Goal: Task Accomplishment & Management: Use online tool/utility

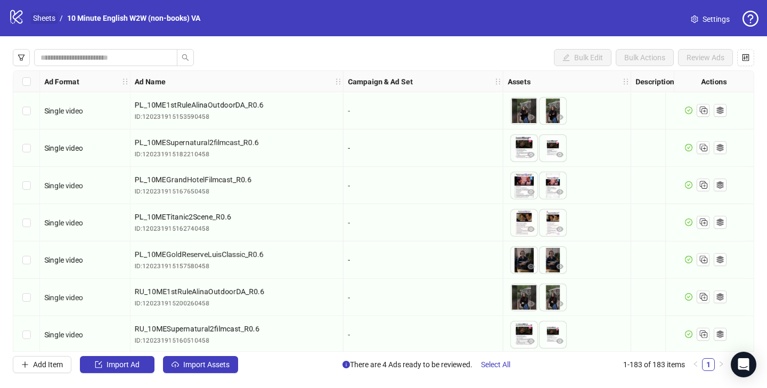
click at [31, 15] on link "Sheets" at bounding box center [44, 18] width 27 height 12
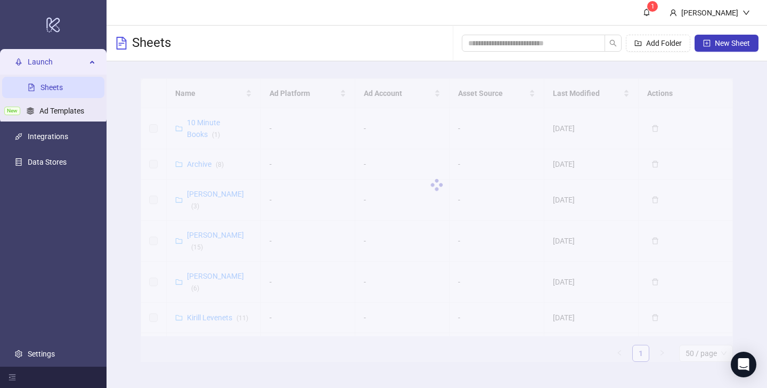
click at [50, 83] on link "Sheets" at bounding box center [52, 87] width 22 height 9
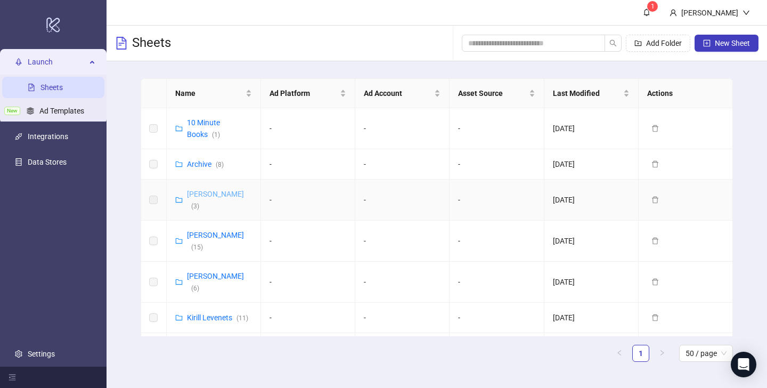
click at [223, 195] on link "[PERSON_NAME] ( 3 )" at bounding box center [215, 200] width 57 height 20
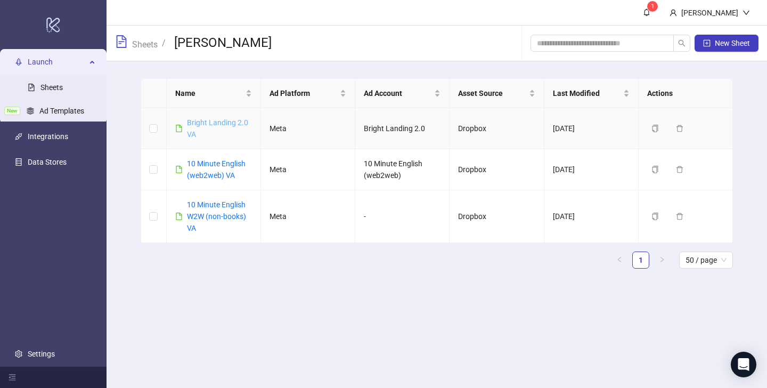
click at [220, 124] on link "Bright Landing 2.0 VA" at bounding box center [217, 128] width 61 height 20
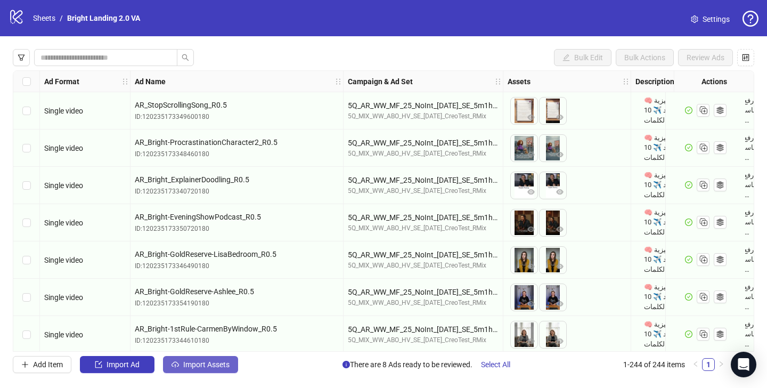
click at [181, 367] on button "Import Assets" at bounding box center [200, 364] width 75 height 17
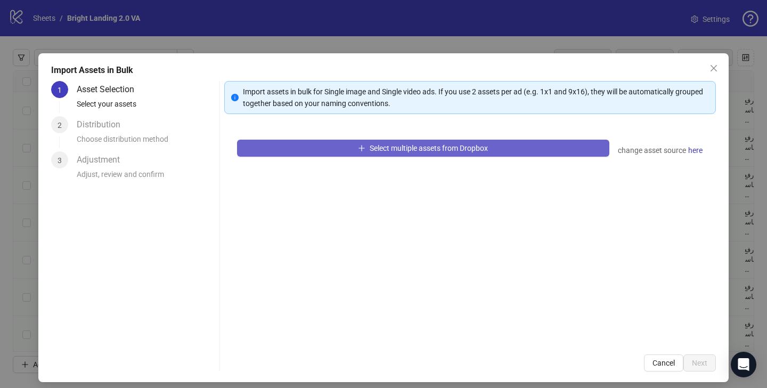
click at [396, 150] on span "Select multiple assets from Dropbox" at bounding box center [429, 148] width 118 height 9
click at [417, 146] on span "Select multiple assets from Dropbox" at bounding box center [429, 148] width 118 height 9
click at [444, 149] on span "Select multiple assets from Dropbox" at bounding box center [429, 148] width 118 height 9
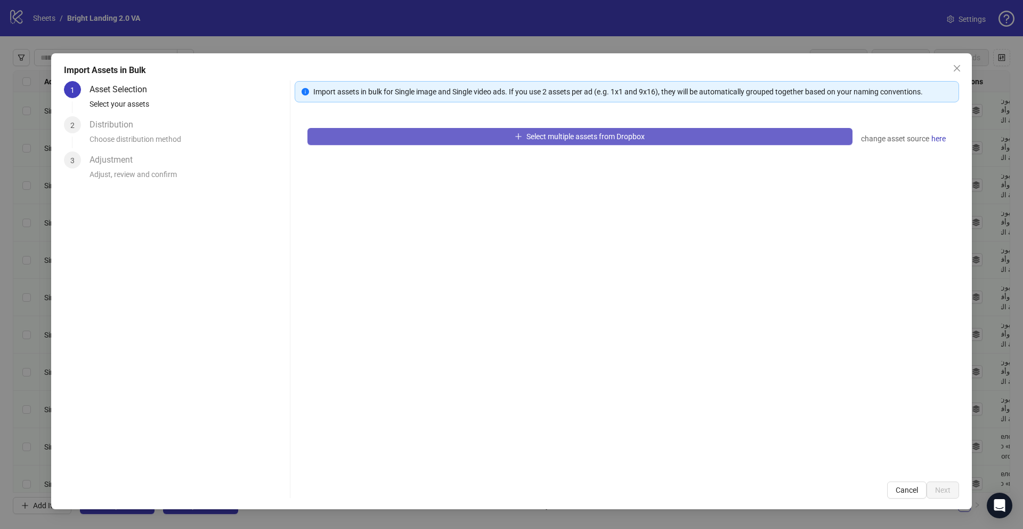
click at [566, 135] on span "Select multiple assets from Dropbox" at bounding box center [586, 136] width 118 height 9
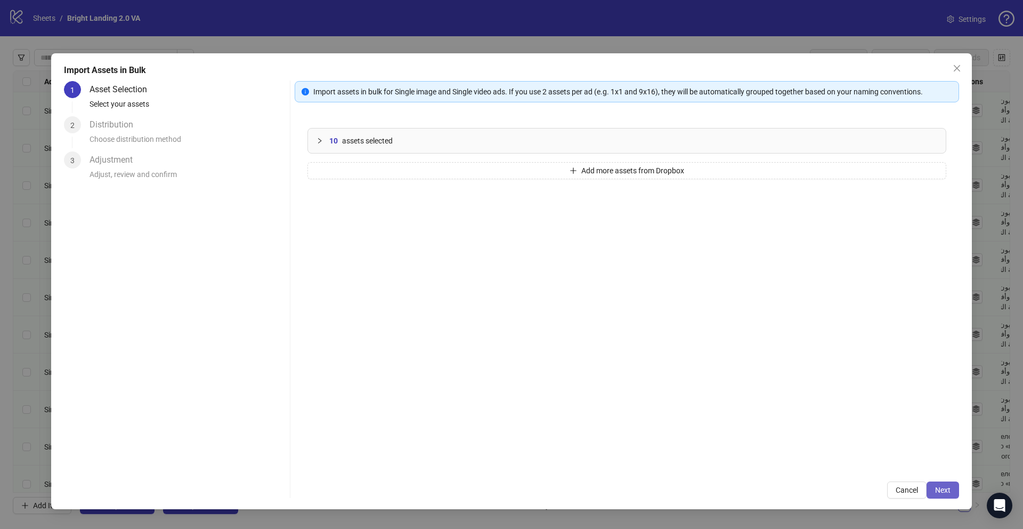
click at [767, 387] on button "Next" at bounding box center [943, 489] width 33 height 17
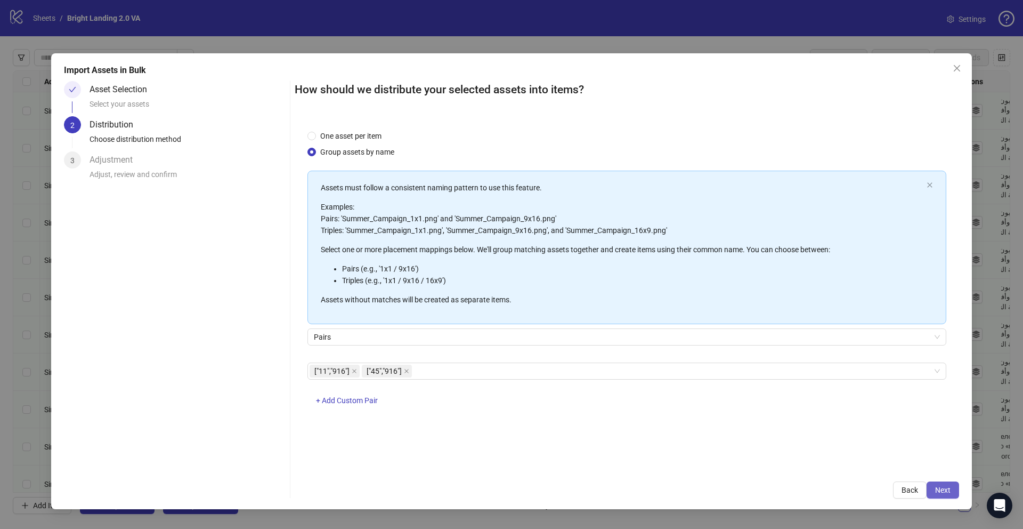
click at [767, 387] on span "Next" at bounding box center [942, 489] width 15 height 9
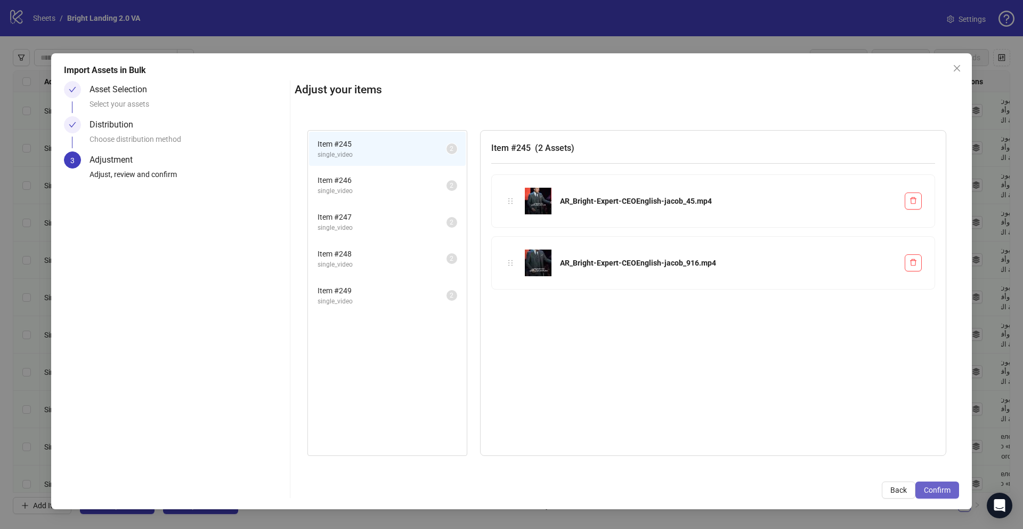
click at [767, 387] on span "Confirm" at bounding box center [937, 489] width 27 height 9
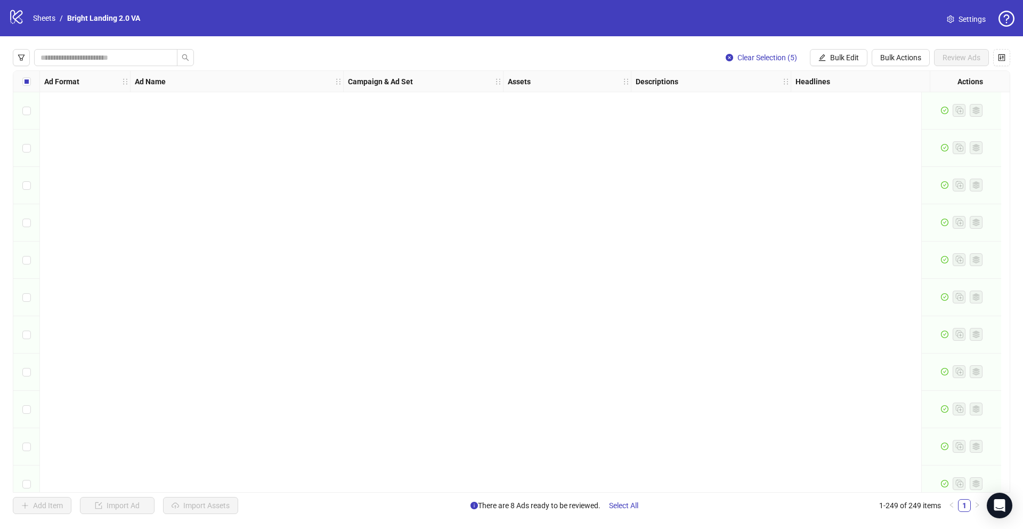
scroll to position [8893, 0]
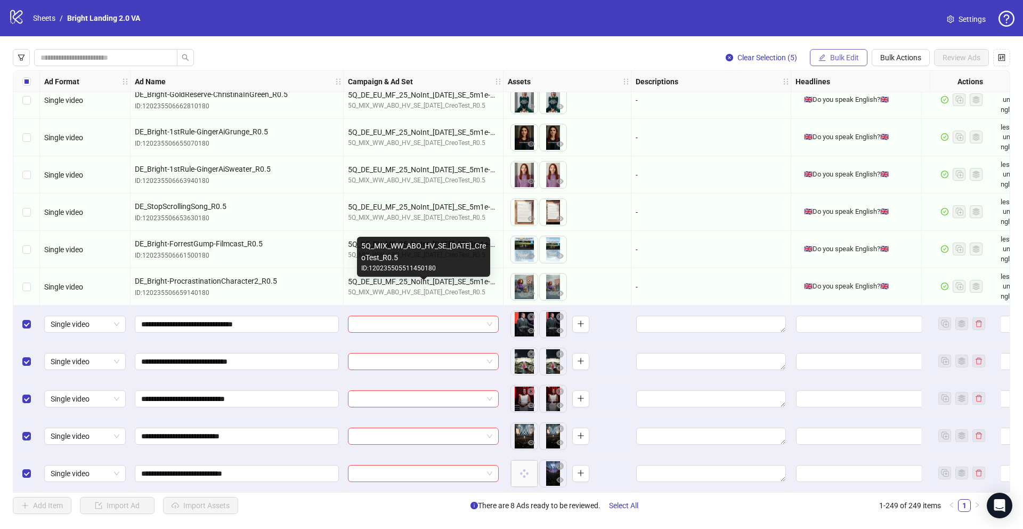
click at [767, 54] on button "Bulk Edit" at bounding box center [839, 57] width 58 height 17
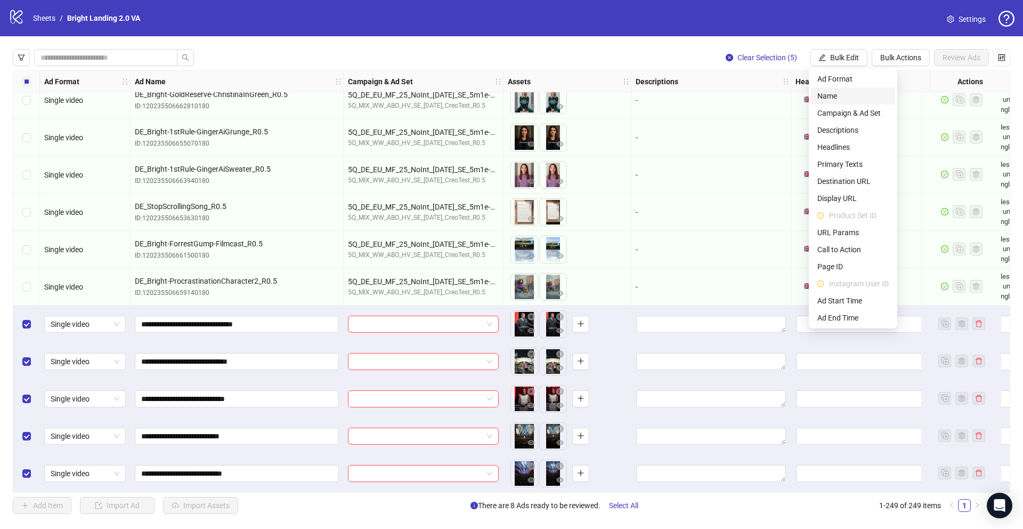
click at [767, 96] on span "Name" at bounding box center [852, 96] width 71 height 12
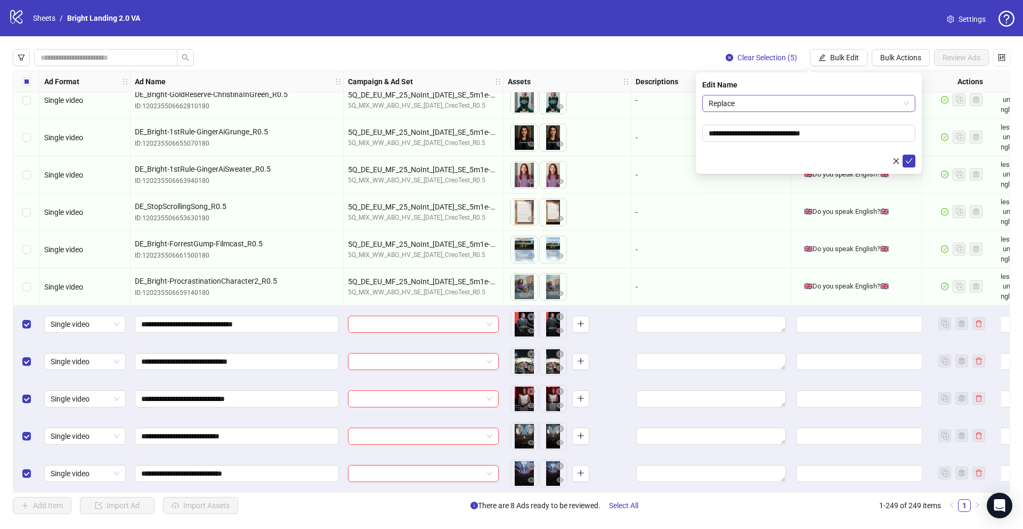
click at [767, 102] on span "Replace" at bounding box center [809, 103] width 200 height 16
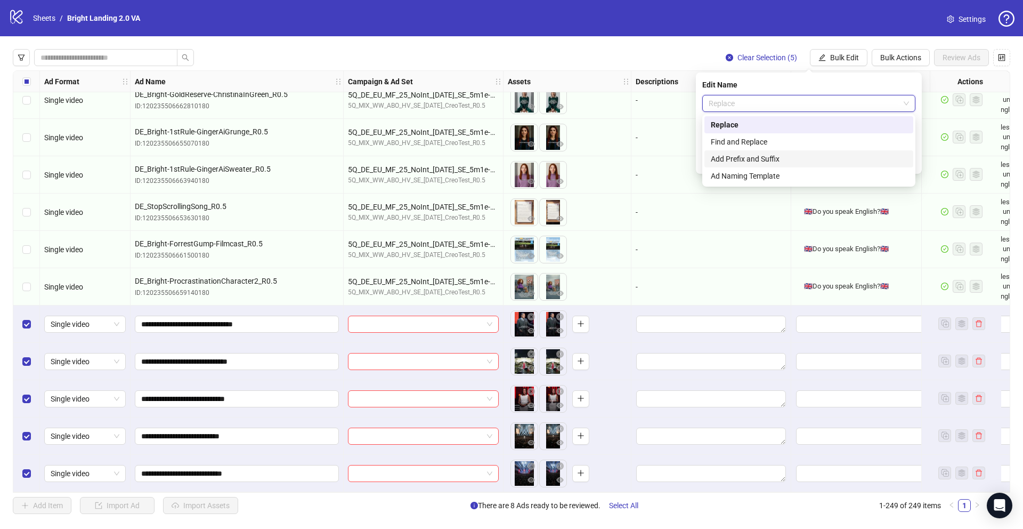
click at [767, 155] on div "Add Prefix and Suffix" at bounding box center [809, 159] width 196 height 12
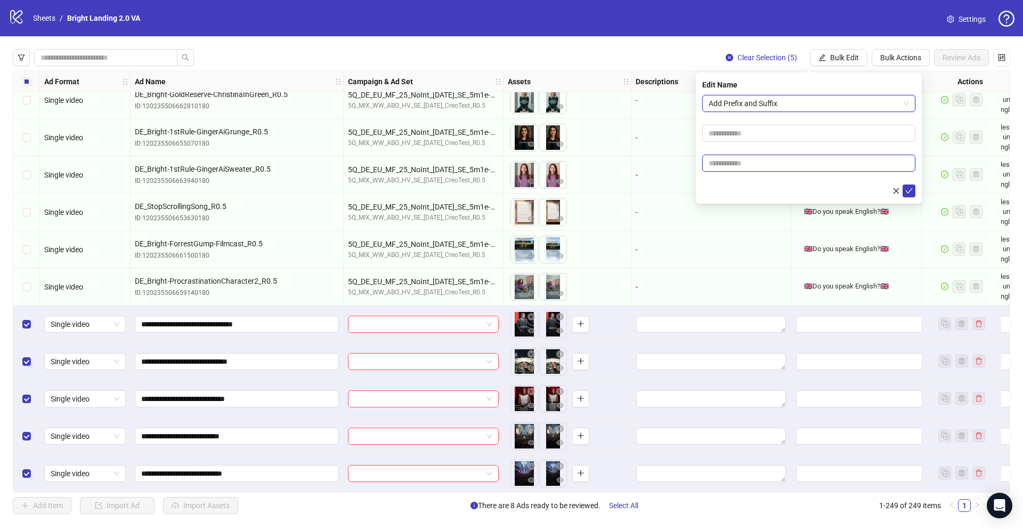
click at [767, 155] on input "text" at bounding box center [808, 163] width 213 height 17
type input "****"
click at [767, 191] on button "submit" at bounding box center [909, 190] width 13 height 13
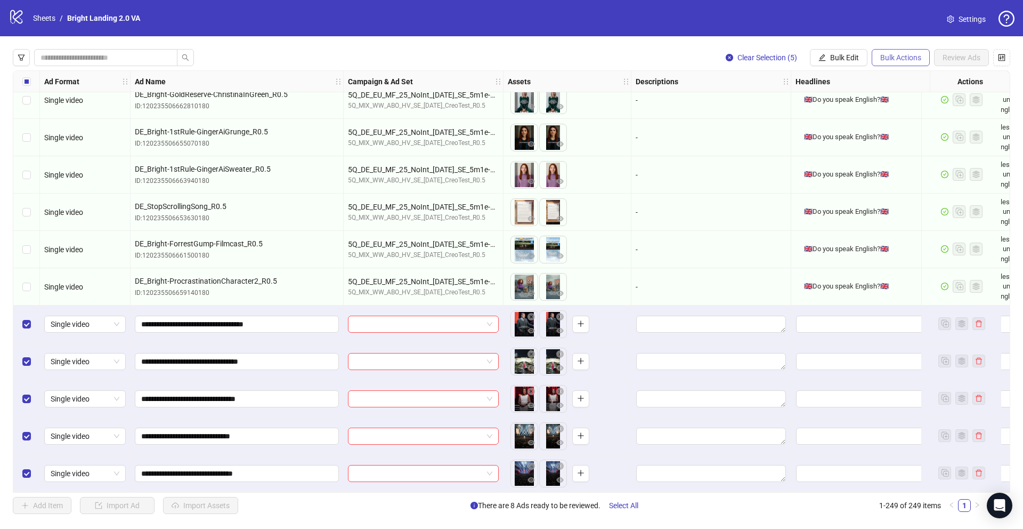
click at [767, 55] on button "Bulk Actions" at bounding box center [901, 57] width 58 height 17
click at [767, 147] on span "Apply Template" at bounding box center [904, 147] width 51 height 12
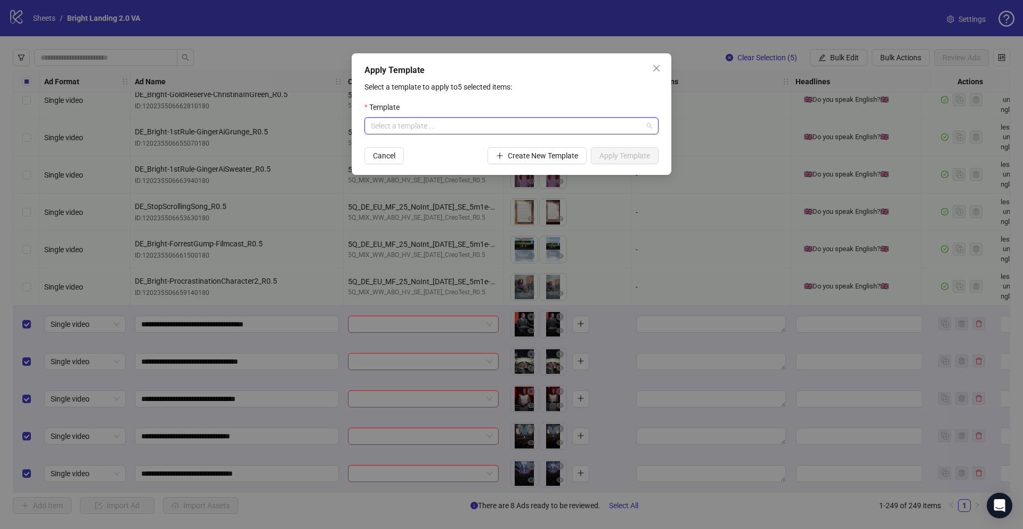
click at [475, 122] on input "search" at bounding box center [507, 126] width 272 height 16
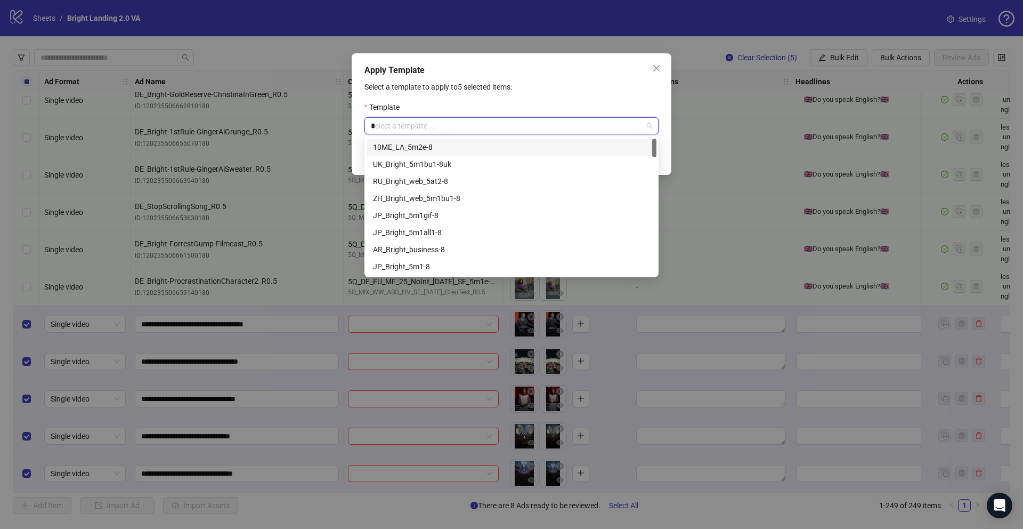
type input "**"
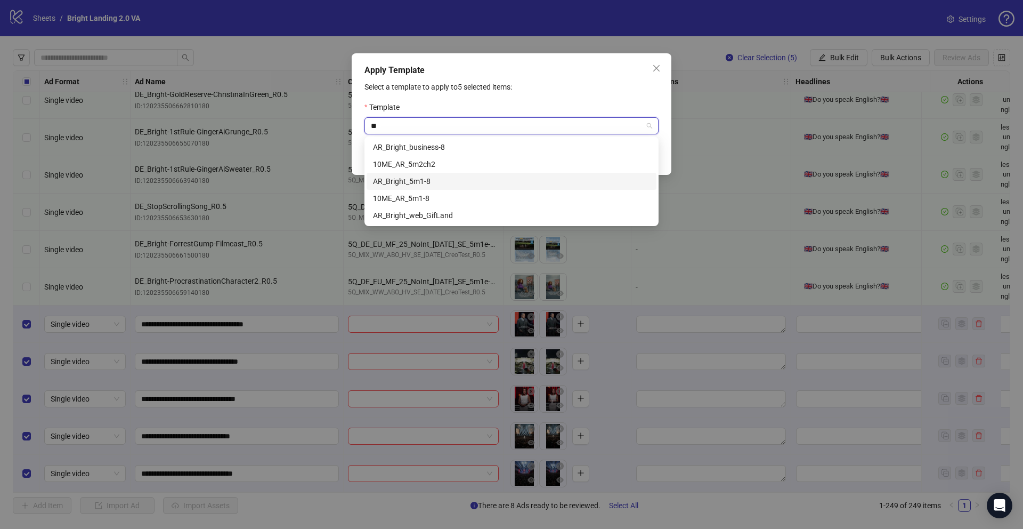
click at [454, 179] on div "AR_Bright_5m1-8" at bounding box center [511, 181] width 277 height 12
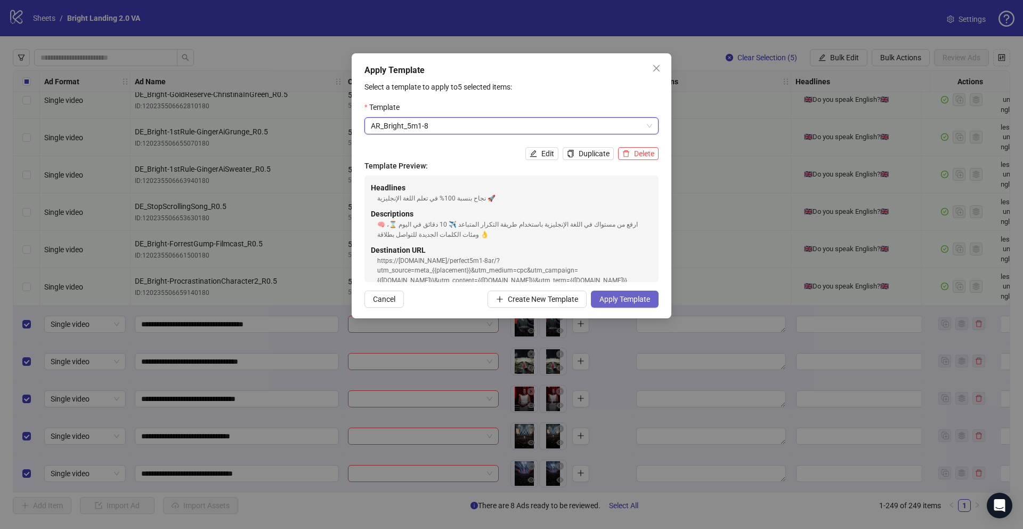
click at [638, 295] on span "Apply Template" at bounding box center [625, 299] width 51 height 9
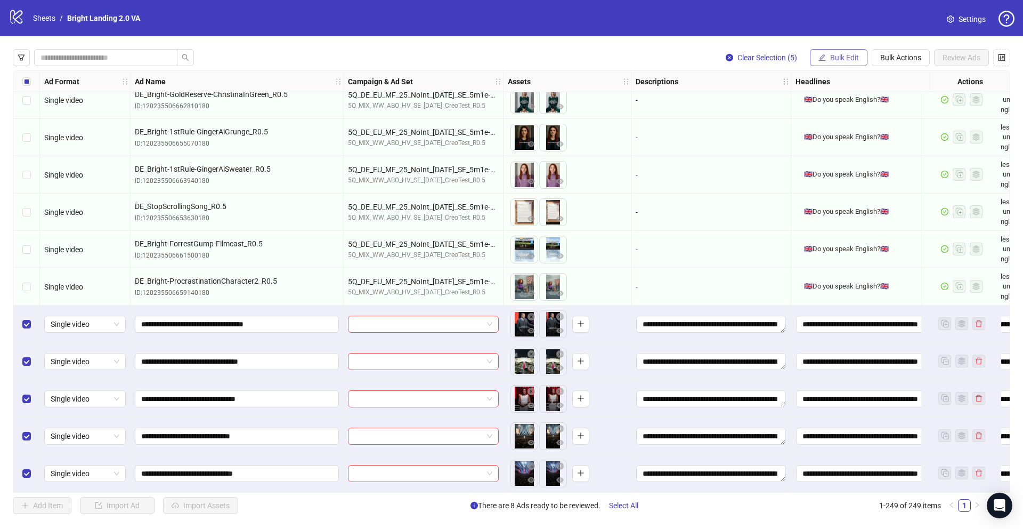
click at [767, 56] on button "Bulk Edit" at bounding box center [839, 57] width 58 height 17
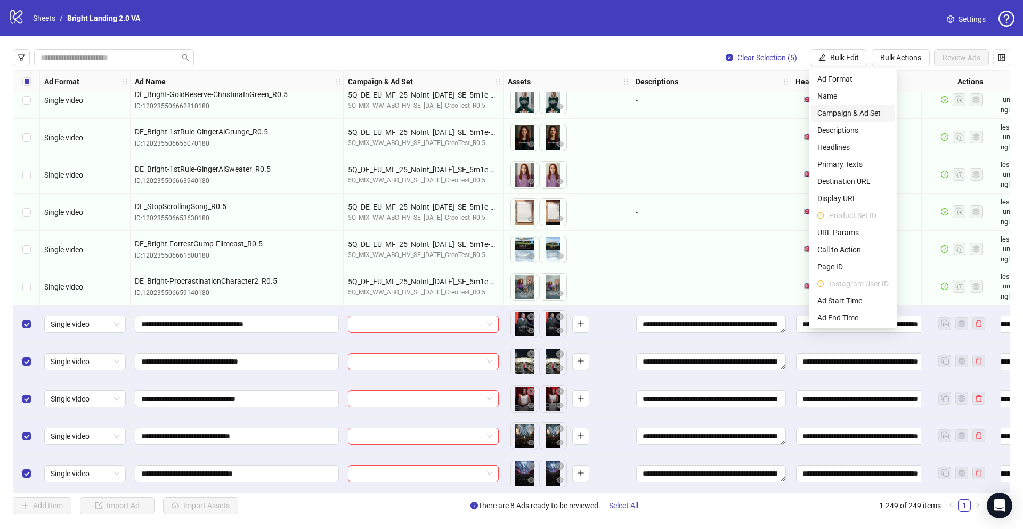
click at [767, 111] on span "Campaign & Ad Set" at bounding box center [852, 113] width 71 height 12
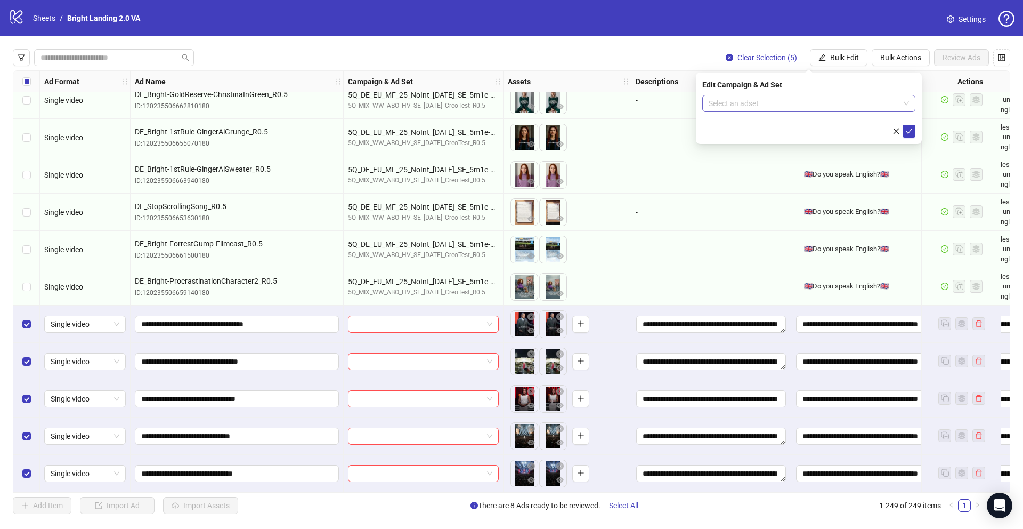
click at [762, 99] on input "search" at bounding box center [804, 103] width 191 height 16
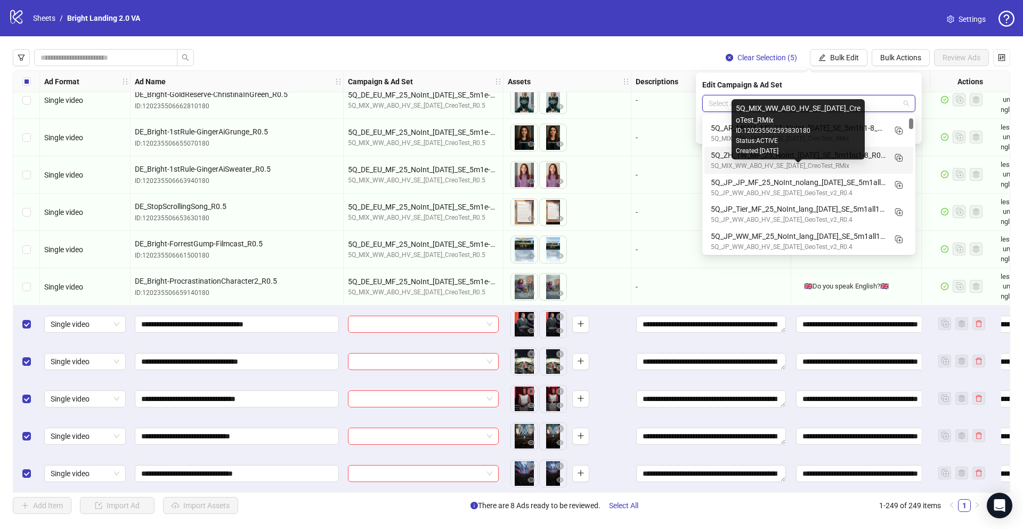
scroll to position [188, 0]
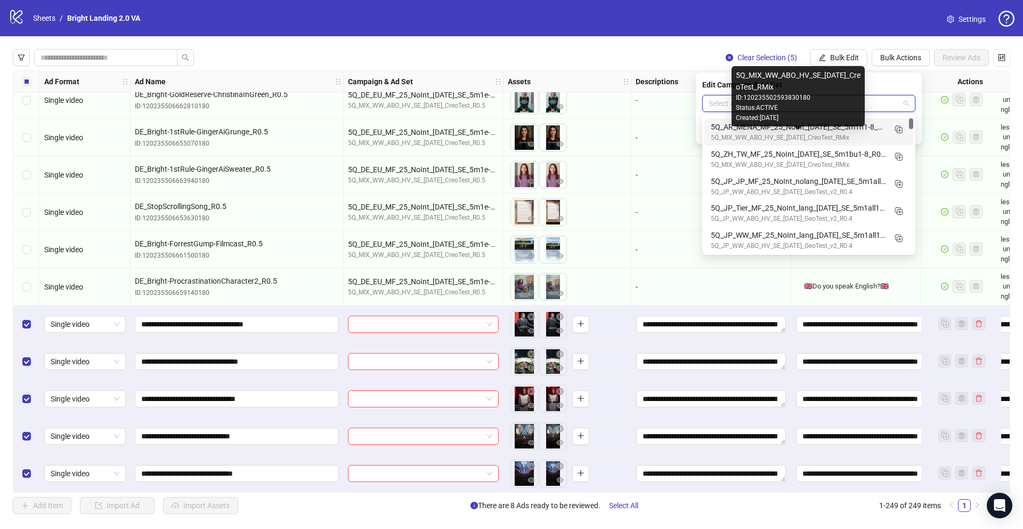
click at [753, 133] on div "5Q_MIX_WW_ABO_HV_SE_[DATE]_CreoTest_RMix" at bounding box center [798, 138] width 175 height 10
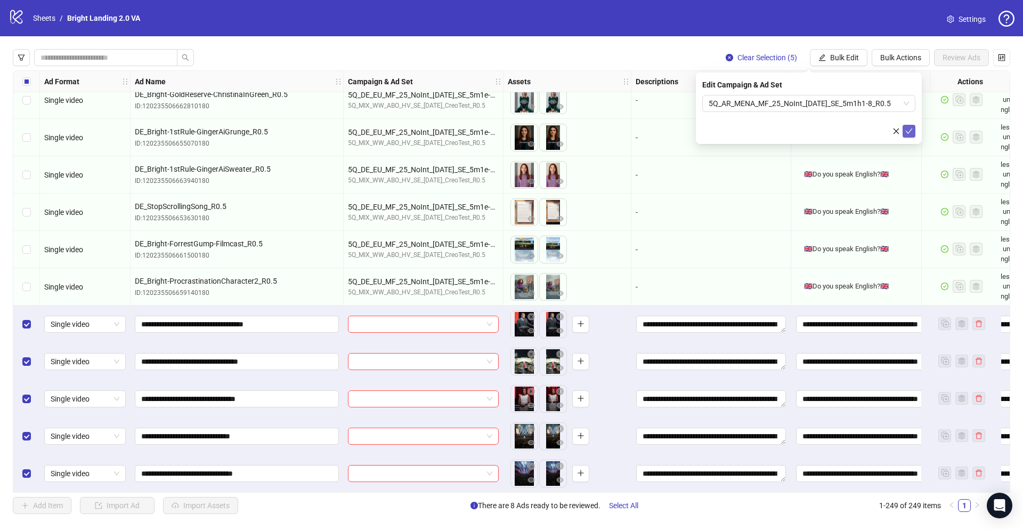
click at [767, 131] on icon "check" at bounding box center [908, 130] width 7 height 7
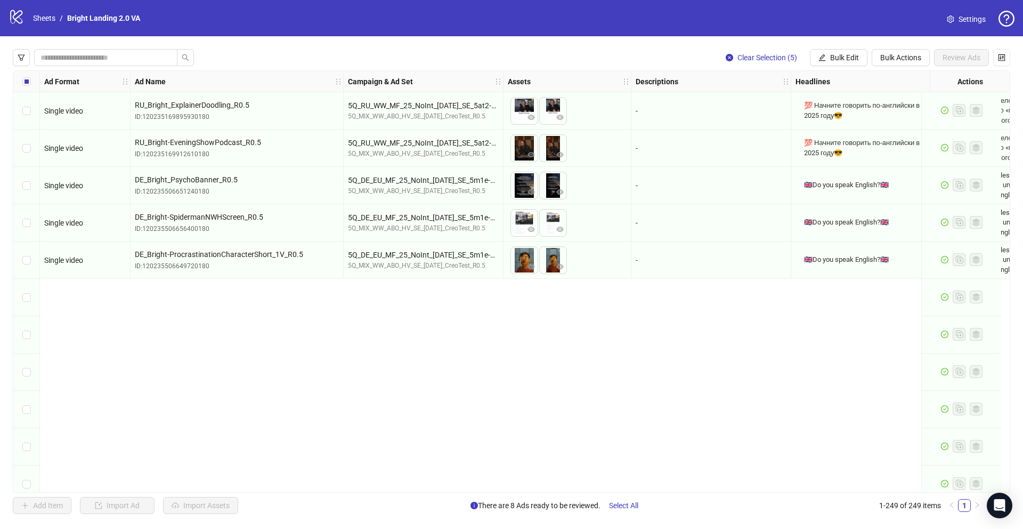
scroll to position [8893, 0]
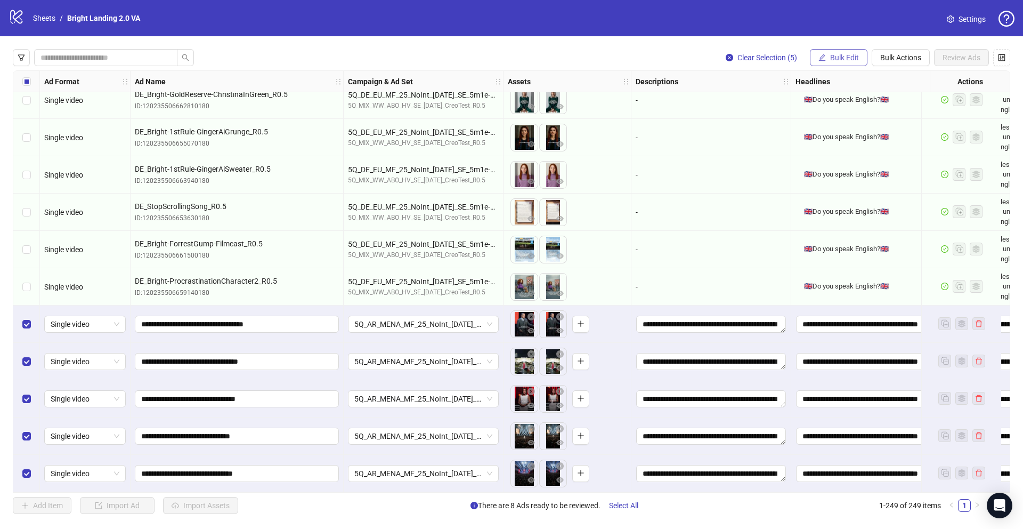
click at [767, 57] on span "Bulk Edit" at bounding box center [844, 57] width 29 height 9
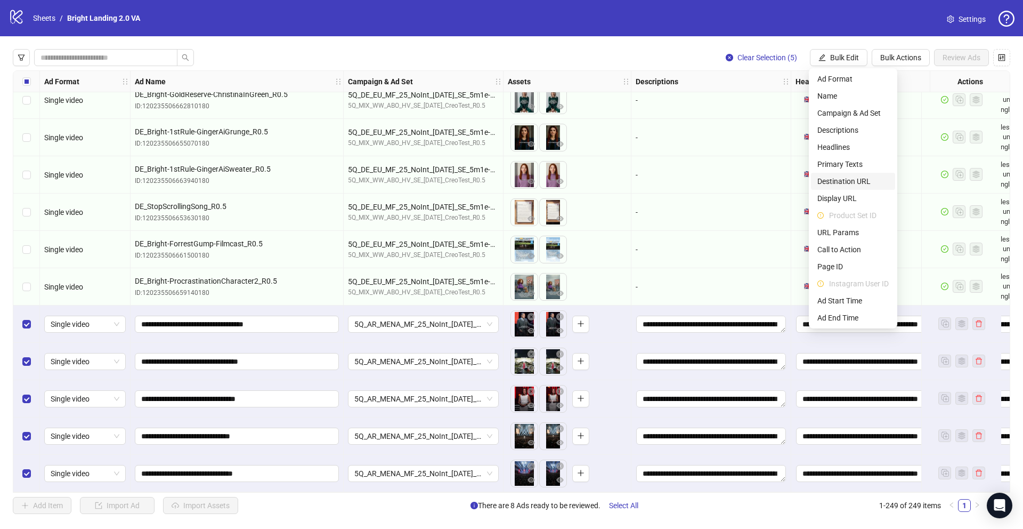
click at [767, 179] on span "Destination URL" at bounding box center [852, 181] width 71 height 12
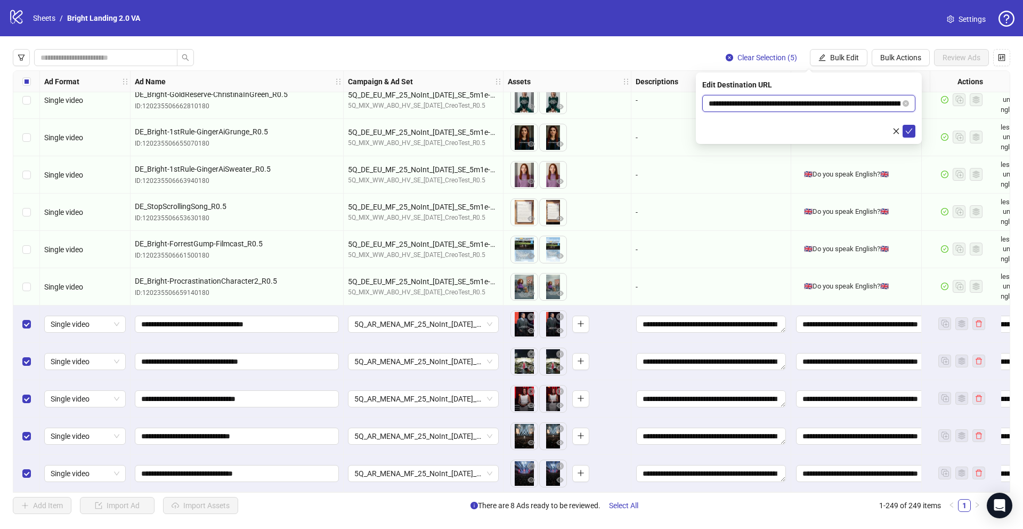
drag, startPoint x: 824, startPoint y: 102, endPoint x: 855, endPoint y: 117, distance: 34.3
click at [767, 103] on input "**********" at bounding box center [805, 104] width 192 height 12
paste input "**"
type input "**********"
click at [767, 131] on icon "check" at bounding box center [908, 130] width 7 height 7
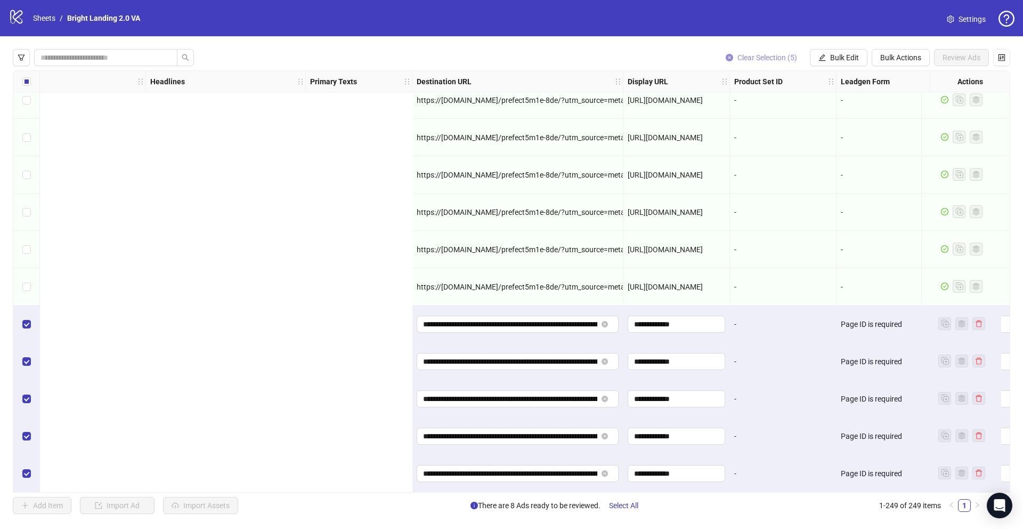
scroll to position [8893, 1312]
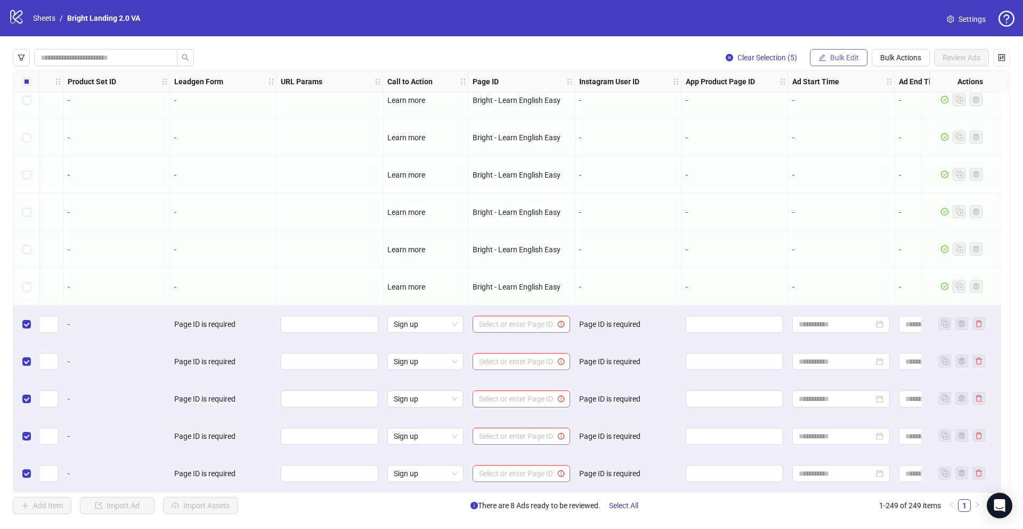
click at [767, 59] on span "Bulk Edit" at bounding box center [844, 57] width 29 height 9
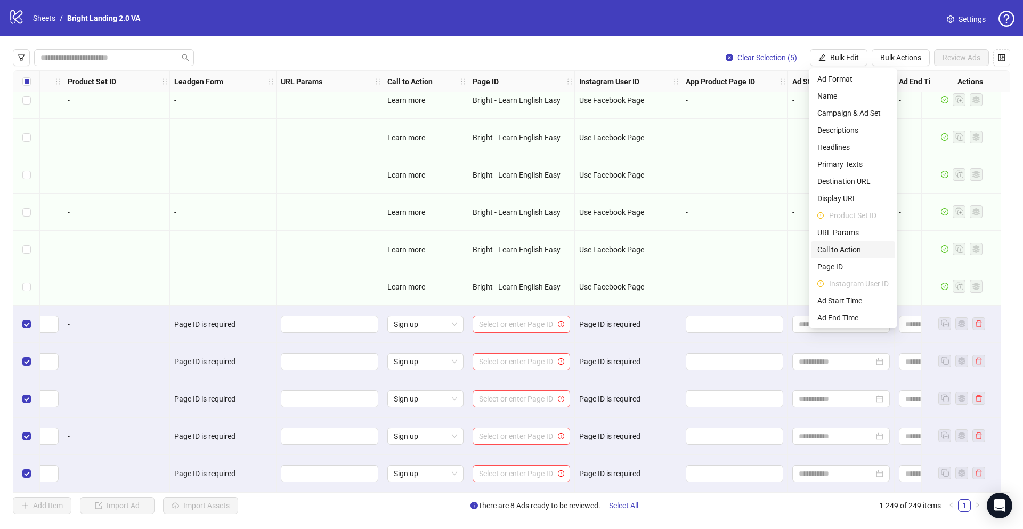
click at [767, 249] on span "Call to Action" at bounding box center [852, 250] width 71 height 12
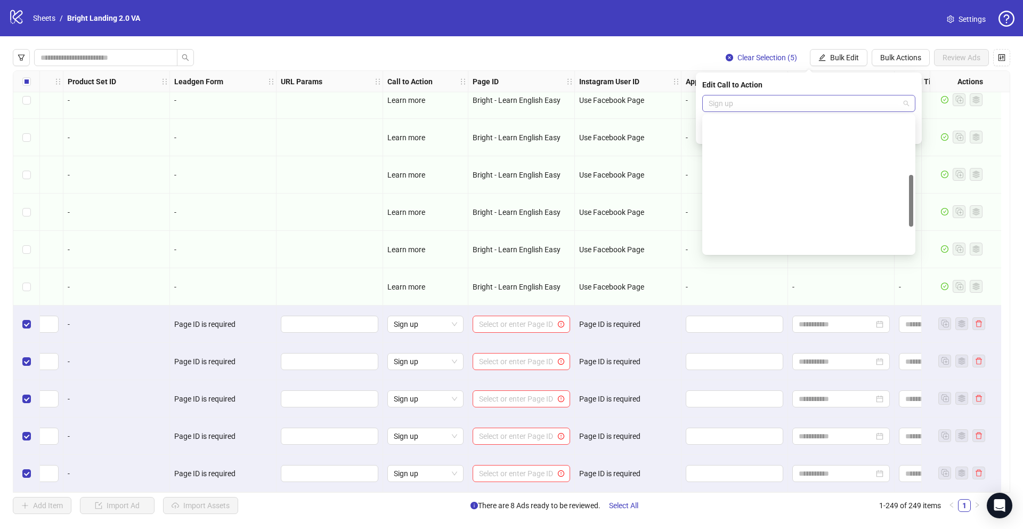
click at [767, 109] on span "Sign up" at bounding box center [809, 103] width 200 height 16
click at [767, 150] on div "Learn more" at bounding box center [809, 147] width 196 height 12
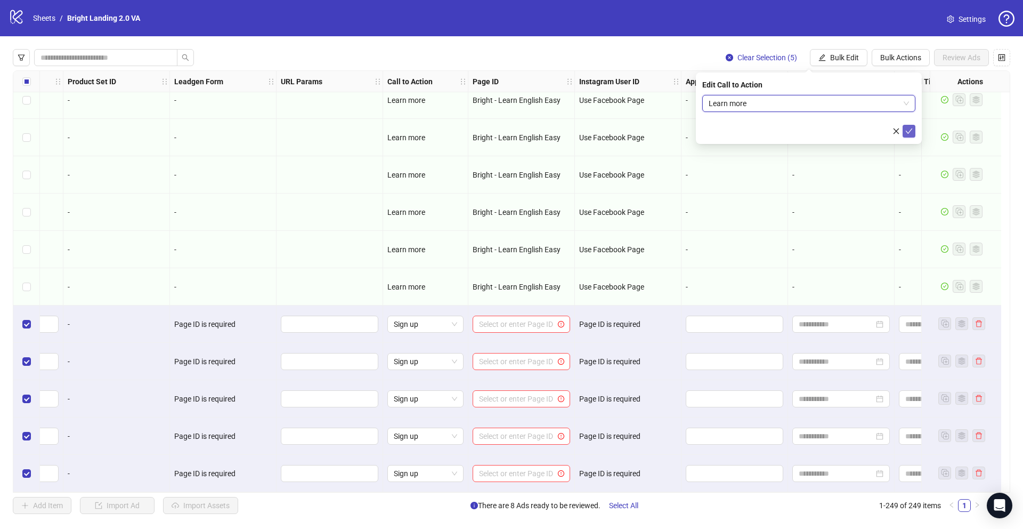
click at [767, 131] on icon "check" at bounding box center [908, 130] width 7 height 7
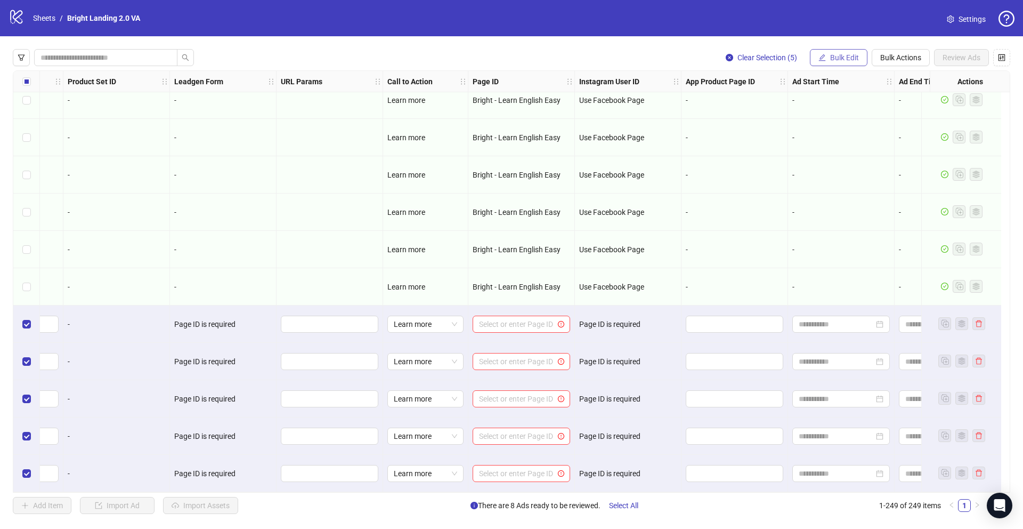
click at [767, 62] on button "Bulk Edit" at bounding box center [839, 57] width 58 height 17
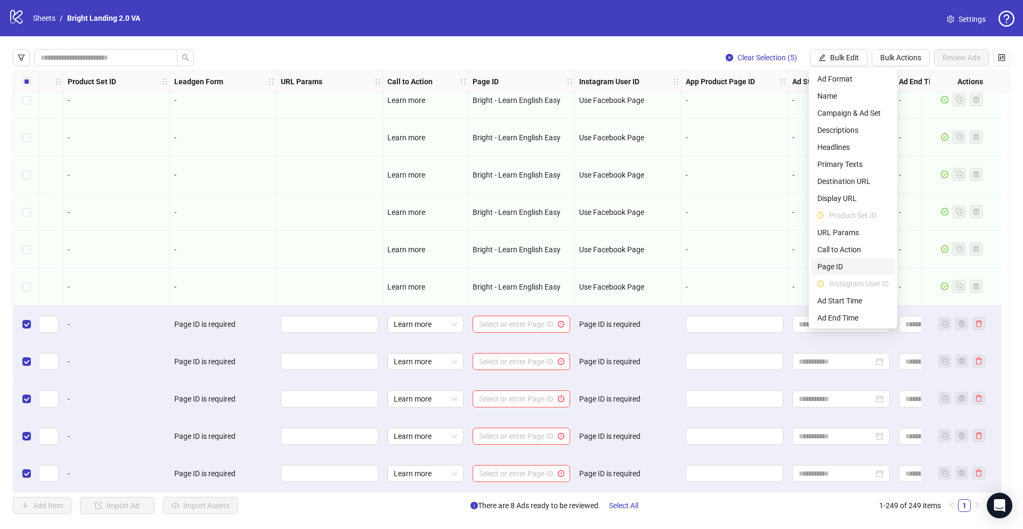
click at [767, 266] on span "Page ID" at bounding box center [852, 267] width 71 height 12
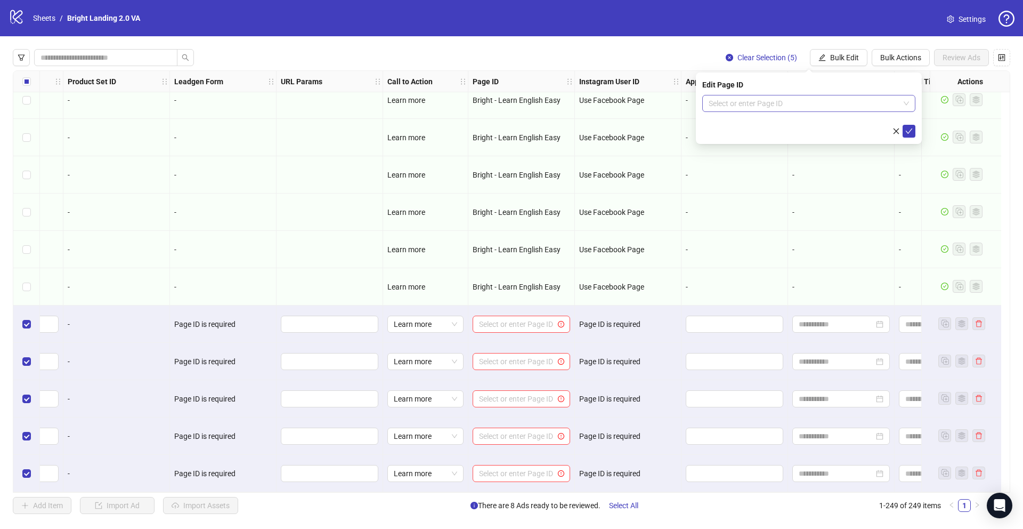
click at [767, 106] on input "search" at bounding box center [804, 103] width 191 height 16
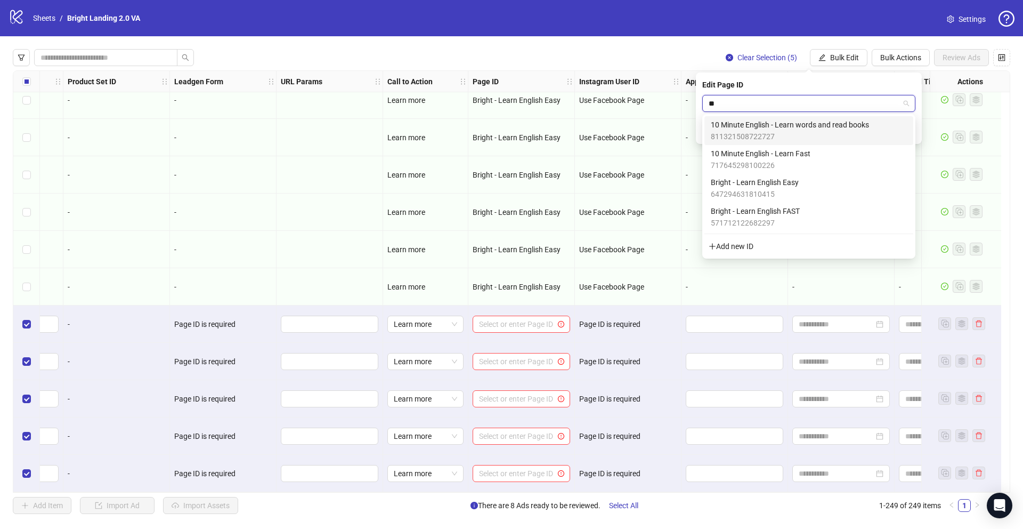
type input "***"
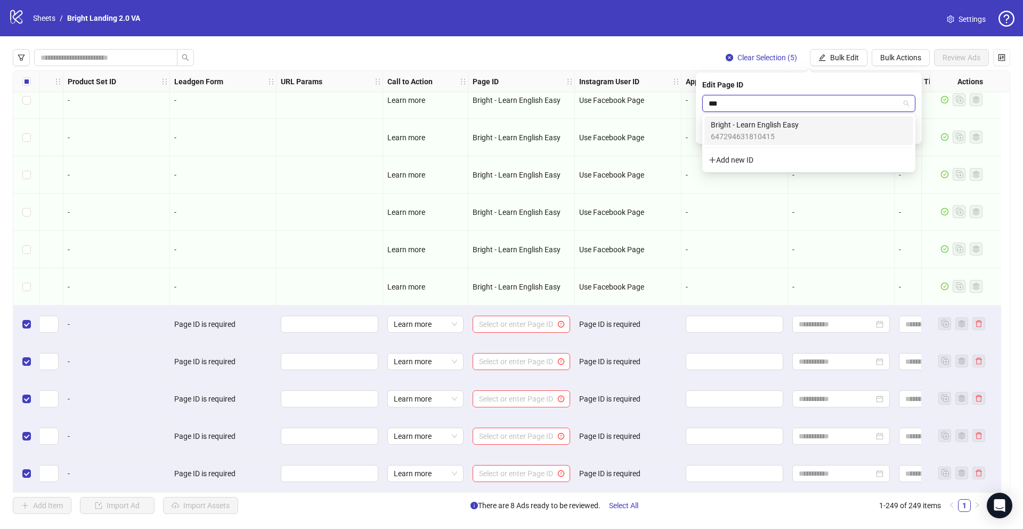
click at [767, 128] on div "Bright - Learn English Easy 647294631810415" at bounding box center [809, 130] width 196 height 23
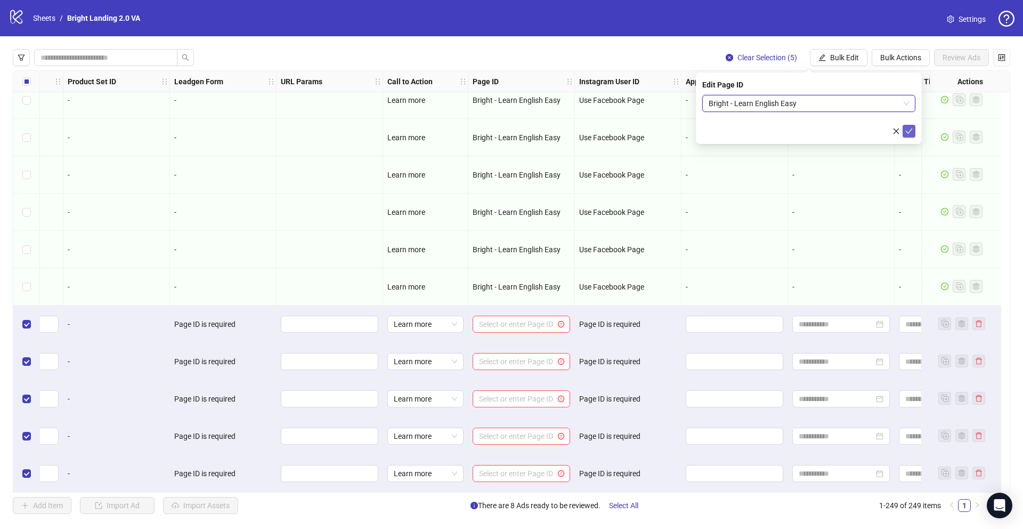
click at [767, 127] on icon "check" at bounding box center [908, 130] width 7 height 7
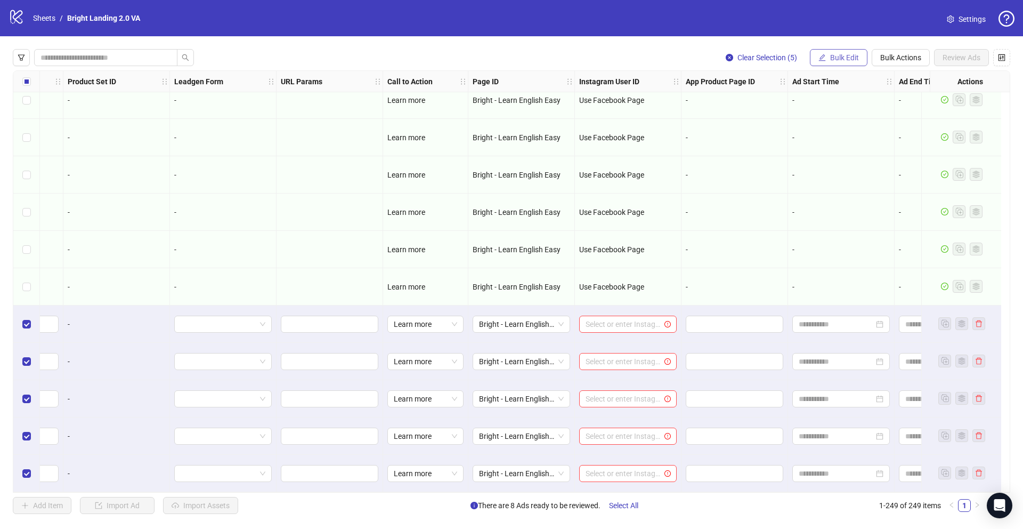
click at [767, 59] on span "Bulk Edit" at bounding box center [844, 57] width 29 height 9
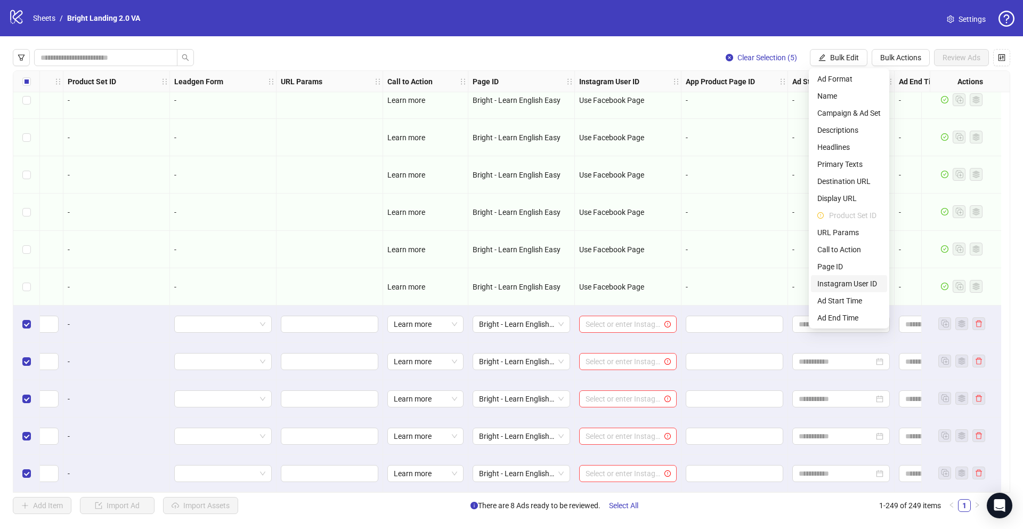
click at [767, 286] on span "Instagram User ID" at bounding box center [848, 284] width 63 height 12
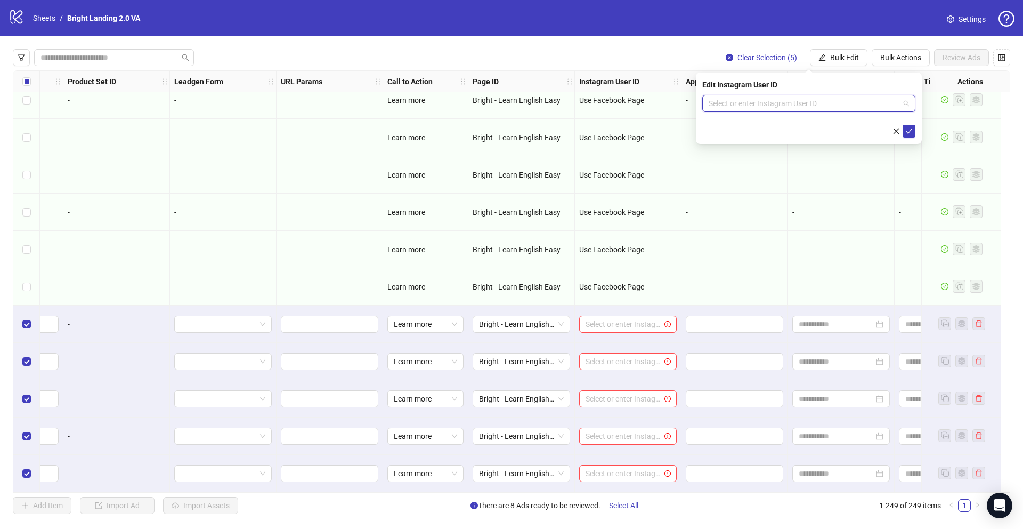
click at [767, 100] on input "search" at bounding box center [804, 103] width 191 height 16
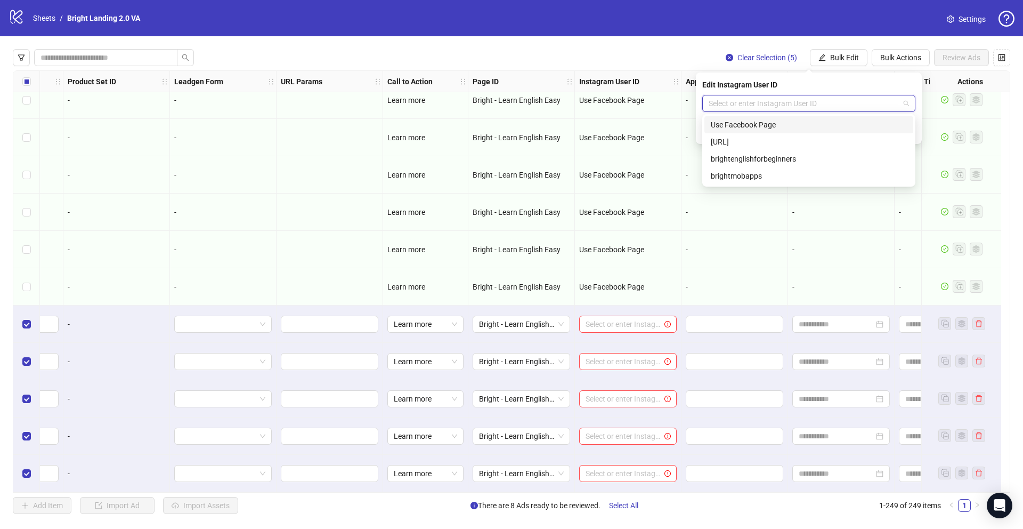
click at [767, 129] on div "Use Facebook Page" at bounding box center [809, 125] width 196 height 12
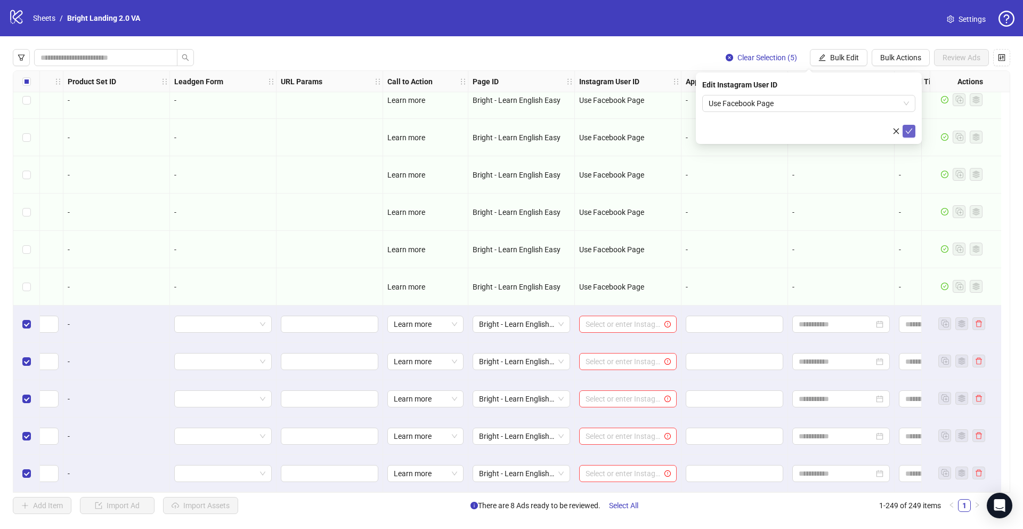
click at [767, 130] on button "submit" at bounding box center [909, 131] width 13 height 13
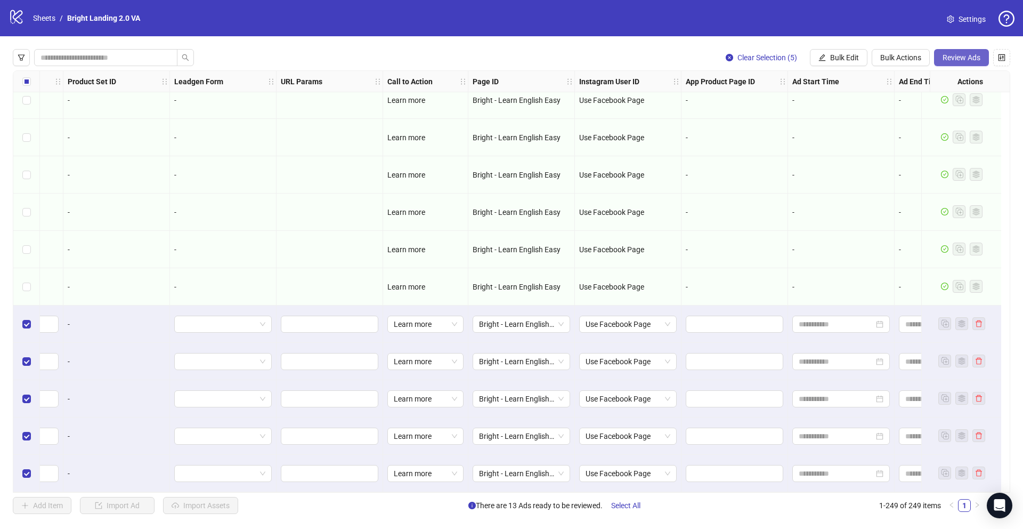
click at [767, 54] on span "Review Ads" at bounding box center [962, 57] width 38 height 9
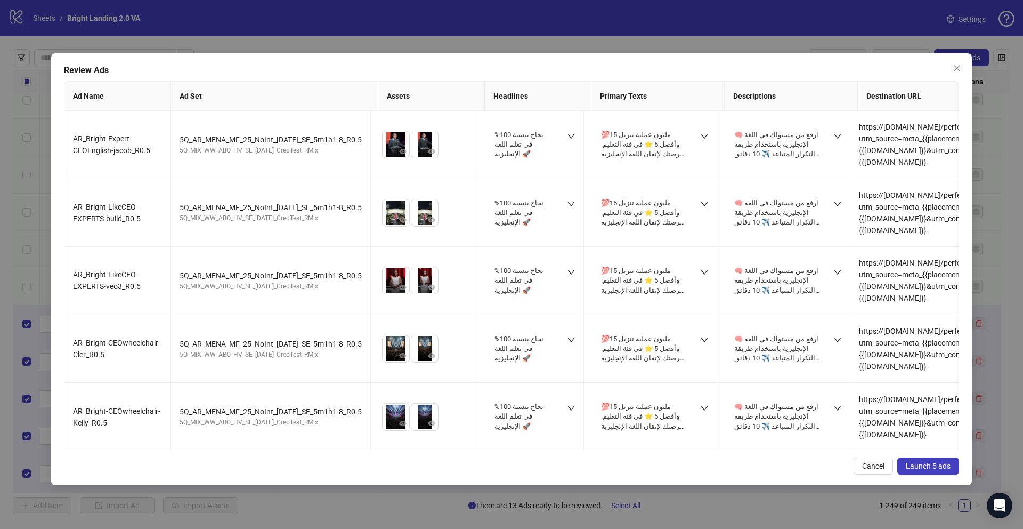
drag, startPoint x: 933, startPoint y: 468, endPoint x: 795, endPoint y: 449, distance: 139.9
click at [767, 387] on span "Launch 5 ads" at bounding box center [928, 465] width 45 height 9
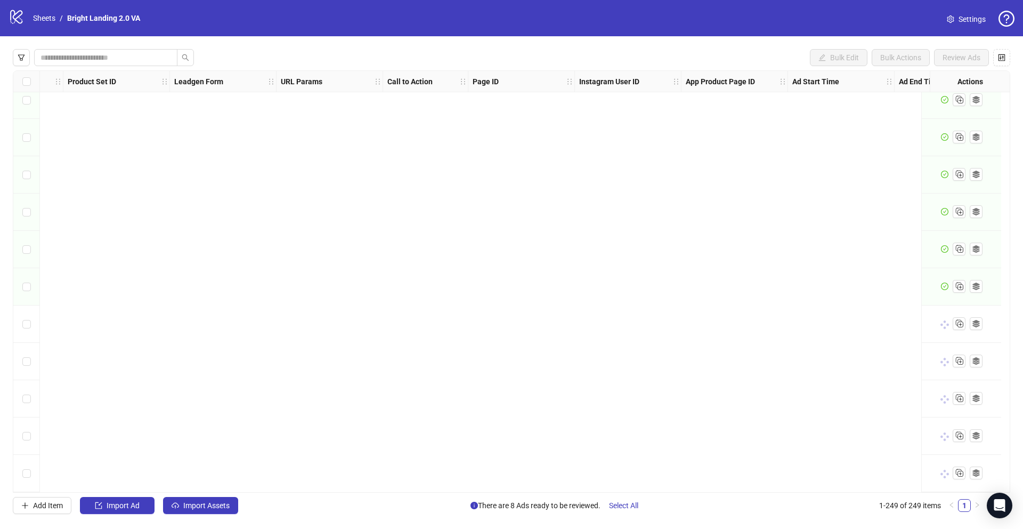
scroll to position [8893, 0]
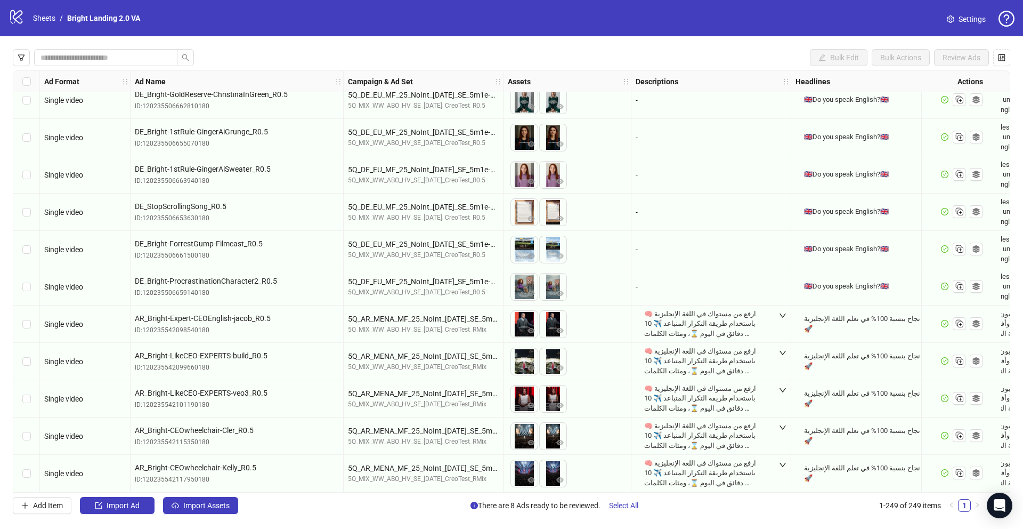
drag, startPoint x: 195, startPoint y: 508, endPoint x: 224, endPoint y: 276, distance: 233.6
click at [195, 387] on span "Import Assets" at bounding box center [206, 505] width 46 height 9
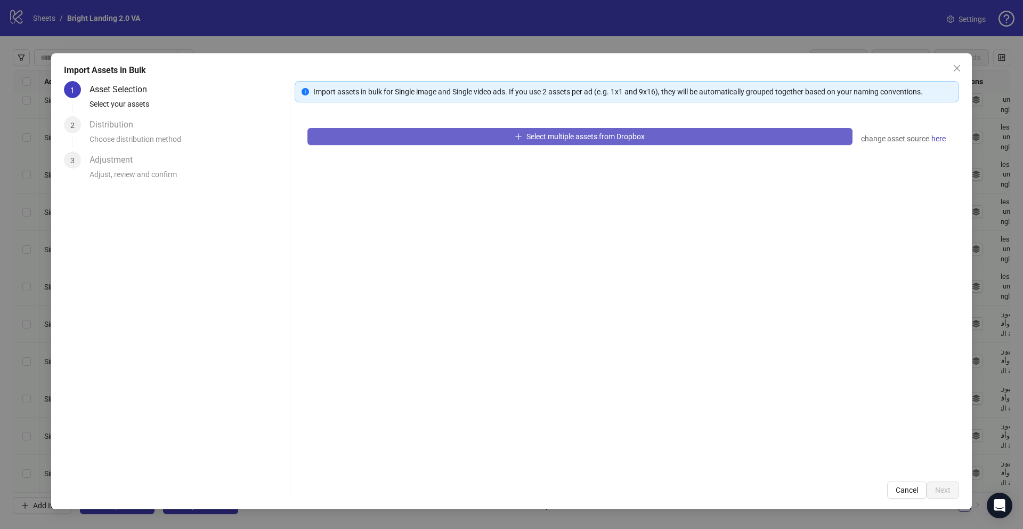
click at [393, 137] on button "Select multiple assets from Dropbox" at bounding box center [579, 136] width 545 height 17
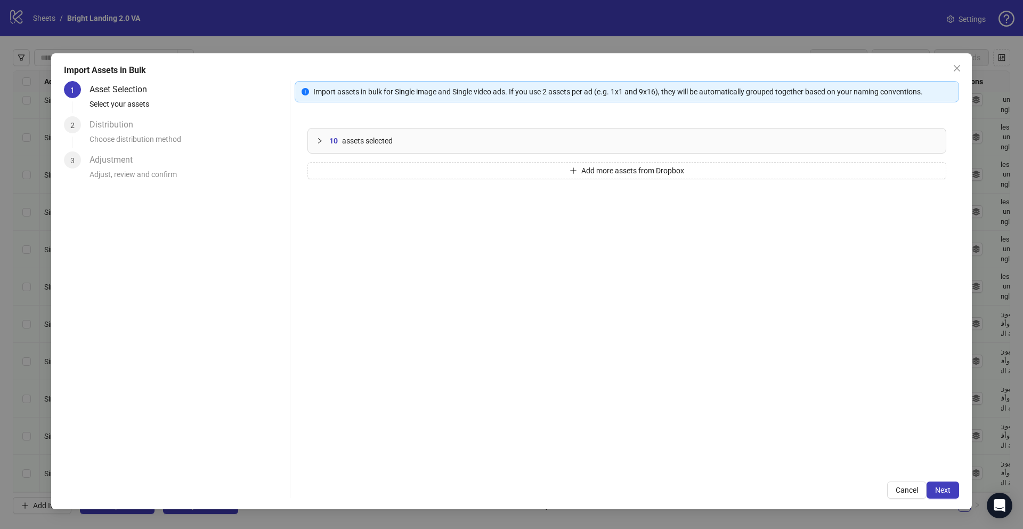
click at [435, 145] on div "10 assets selected" at bounding box center [633, 141] width 608 height 12
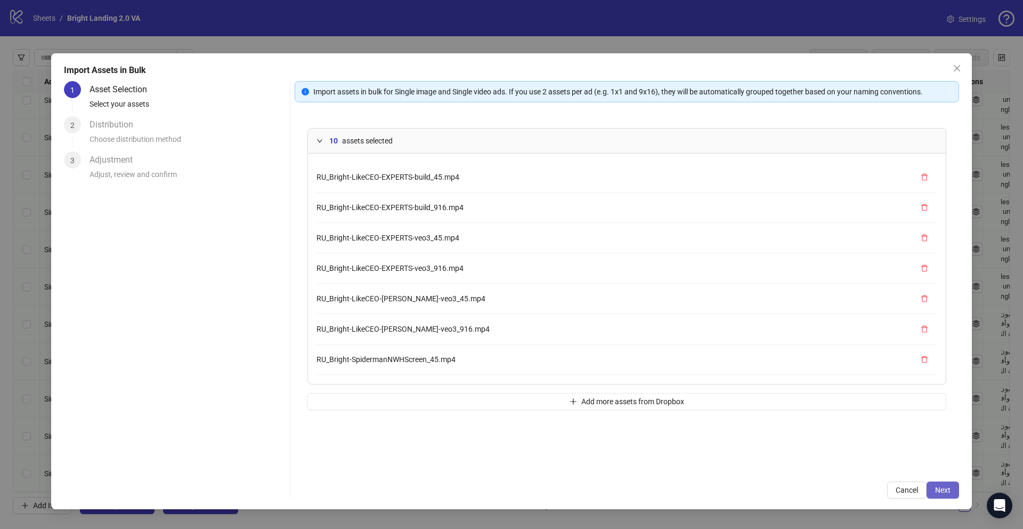
click at [767, 387] on span "Next" at bounding box center [942, 489] width 15 height 9
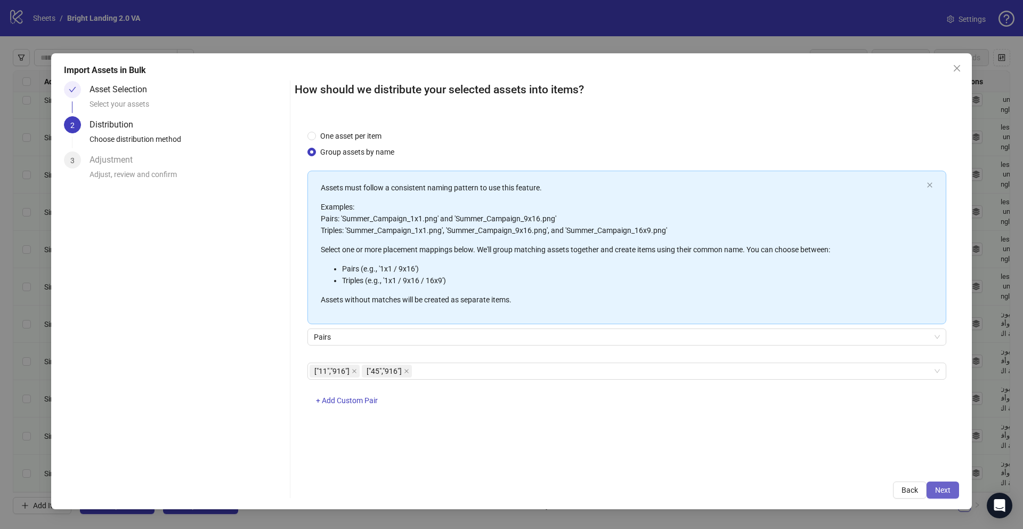
click at [767, 387] on span "Next" at bounding box center [942, 489] width 15 height 9
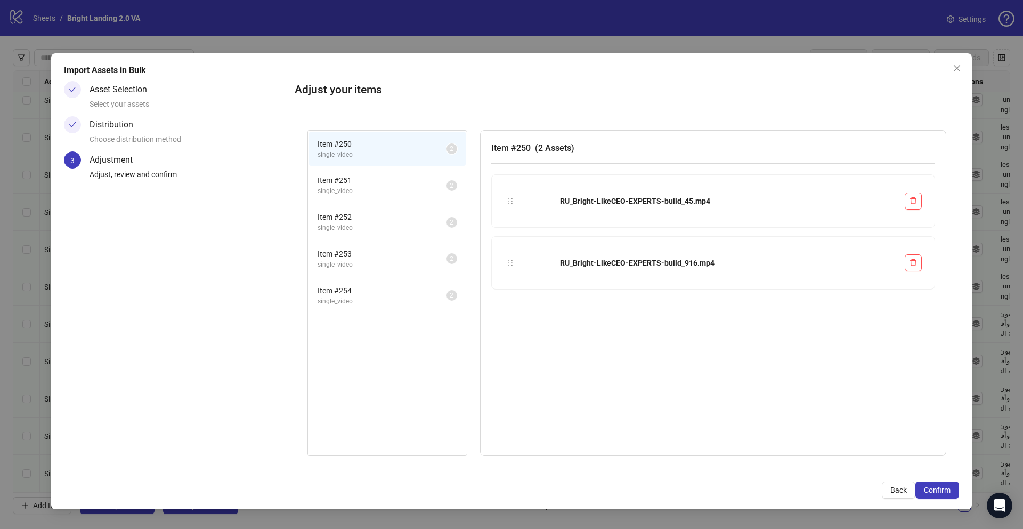
click at [343, 186] on span "single_video" at bounding box center [382, 191] width 129 height 10
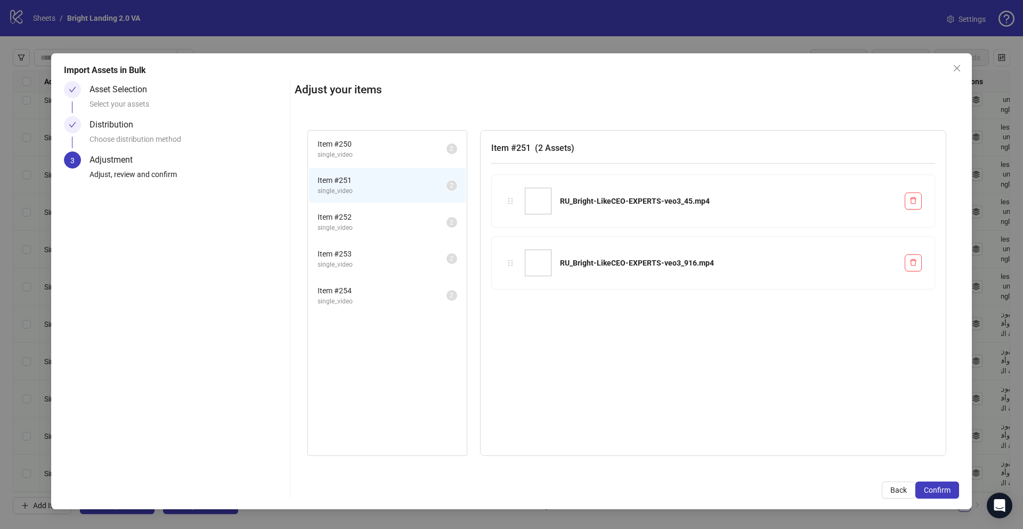
click at [393, 229] on span "single_video" at bounding box center [382, 228] width 129 height 10
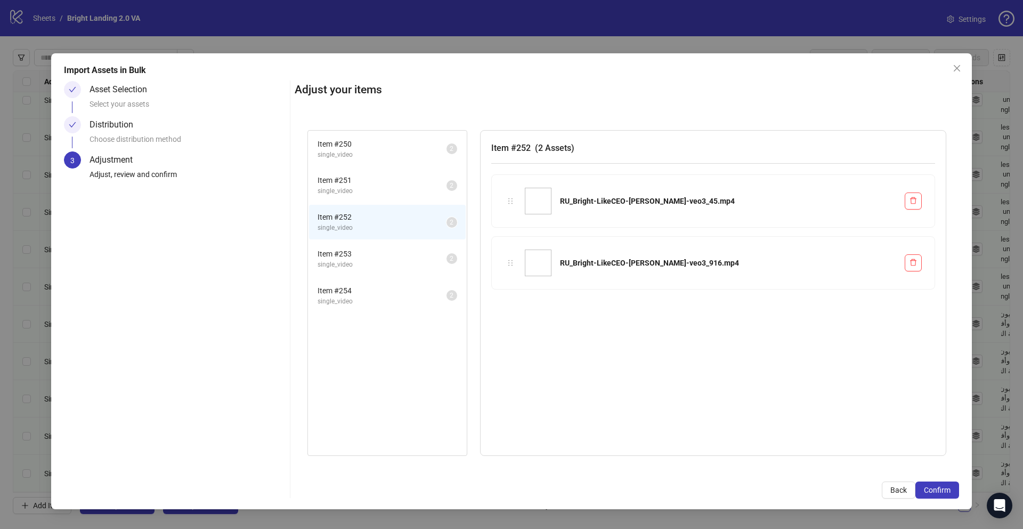
click at [357, 268] on span "single_video" at bounding box center [382, 265] width 129 height 10
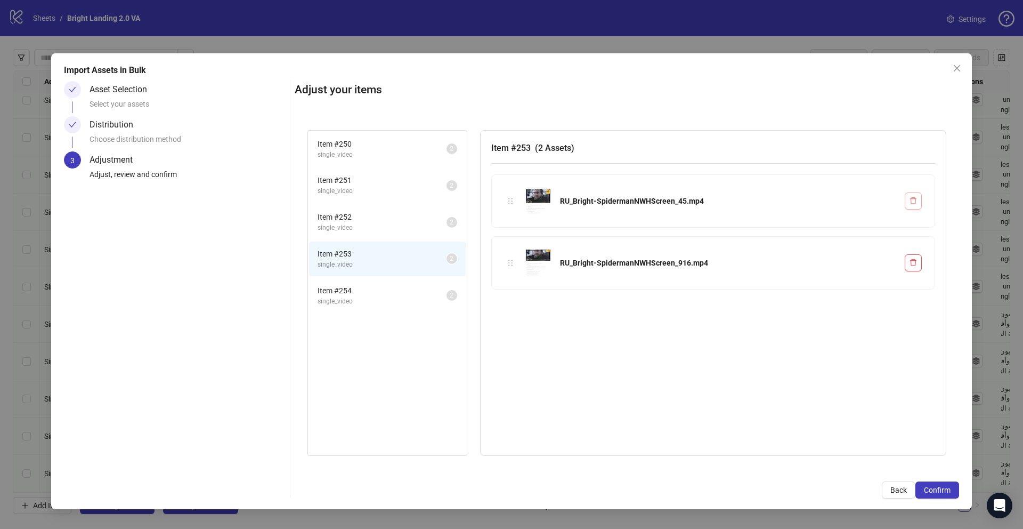
click at [767, 200] on icon "delete" at bounding box center [913, 200] width 6 height 7
click at [767, 200] on icon "delete" at bounding box center [913, 200] width 7 height 7
click at [767, 266] on button "button" at bounding box center [913, 262] width 17 height 17
click at [767, 265] on icon "delete" at bounding box center [913, 262] width 6 height 7
click at [767, 265] on icon "delete" at bounding box center [913, 261] width 7 height 7
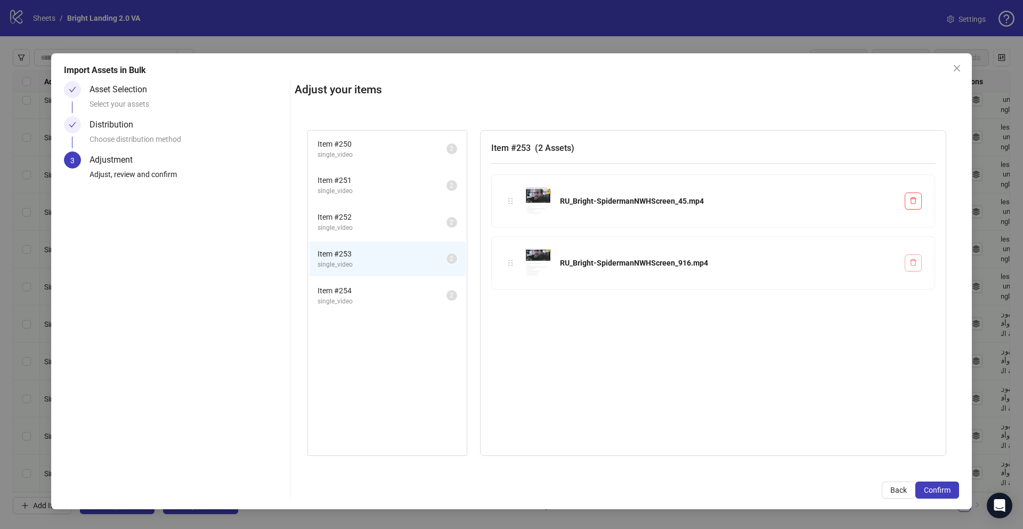
click at [767, 265] on icon "delete" at bounding box center [913, 261] width 7 height 7
click at [360, 297] on span "single_video" at bounding box center [382, 301] width 129 height 10
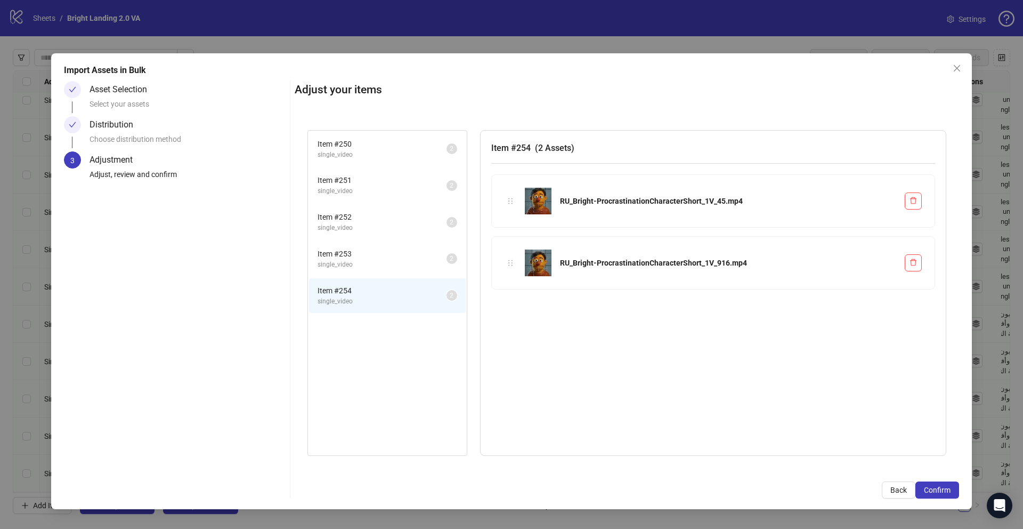
click at [454, 259] on sup "2" at bounding box center [452, 258] width 11 height 11
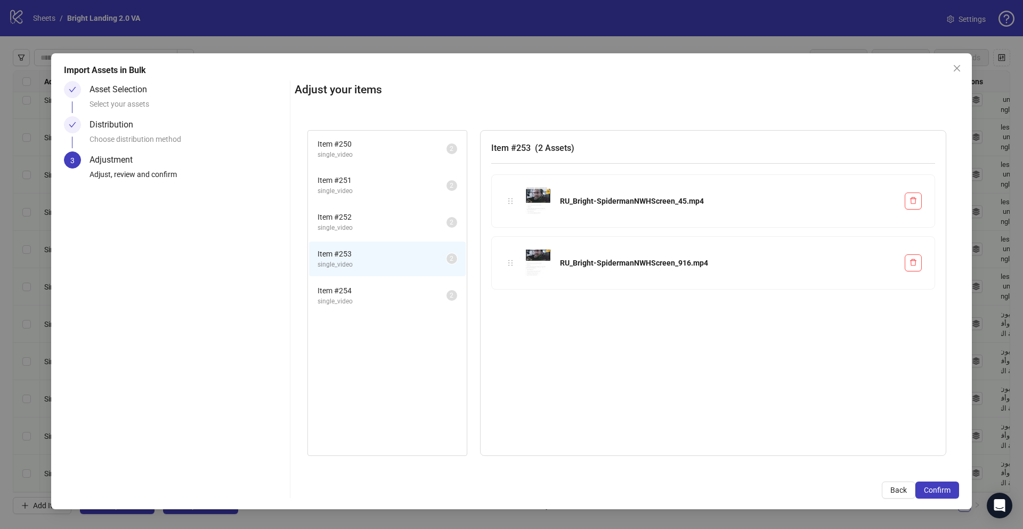
click at [148, 127] on div "Distribution Choose distribution method" at bounding box center [188, 133] width 196 height 35
click at [124, 126] on div "Distribution" at bounding box center [116, 124] width 52 height 17
click at [88, 126] on div "Distribution Choose distribution method" at bounding box center [175, 133] width 222 height 35
click at [80, 128] on div "Distribution Choose distribution method" at bounding box center [175, 133] width 222 height 35
click at [767, 387] on span "Confirm" at bounding box center [937, 489] width 27 height 9
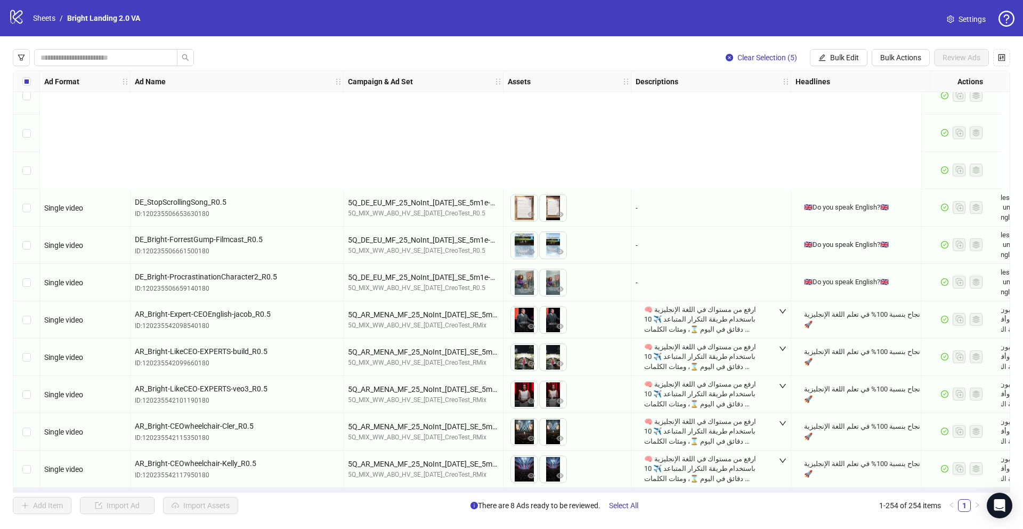
scroll to position [9080, 0]
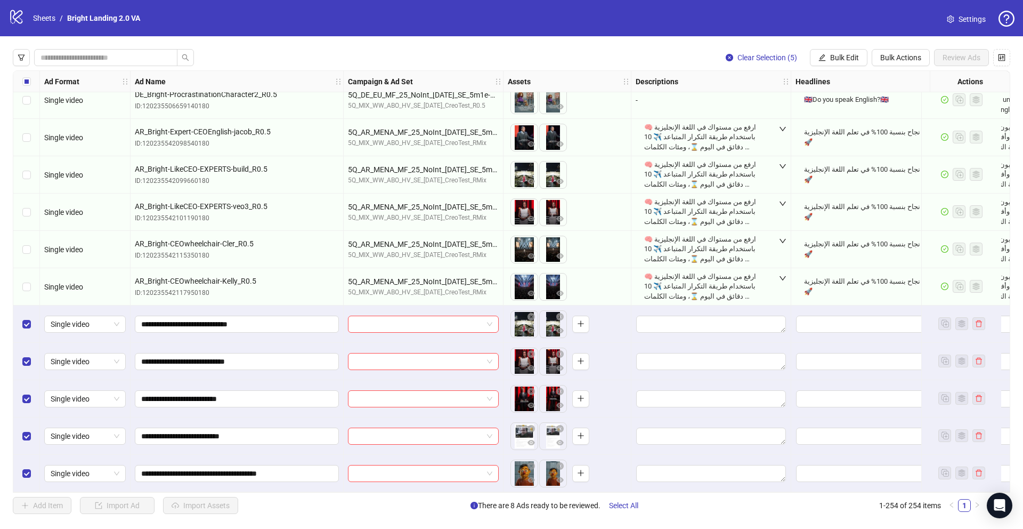
click at [31, 83] on div "Select all rows" at bounding box center [26, 81] width 27 height 21
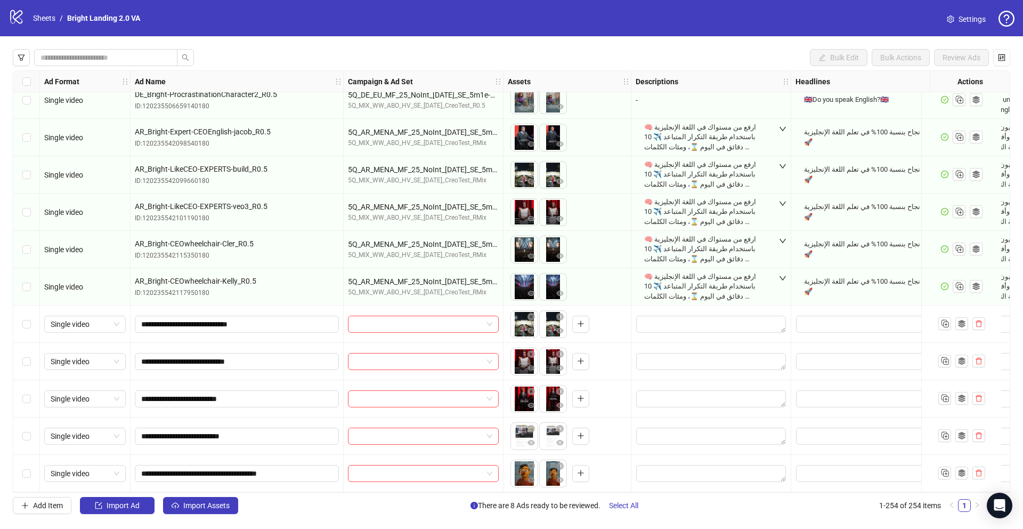
click at [34, 387] on div "Select row 254" at bounding box center [26, 473] width 27 height 37
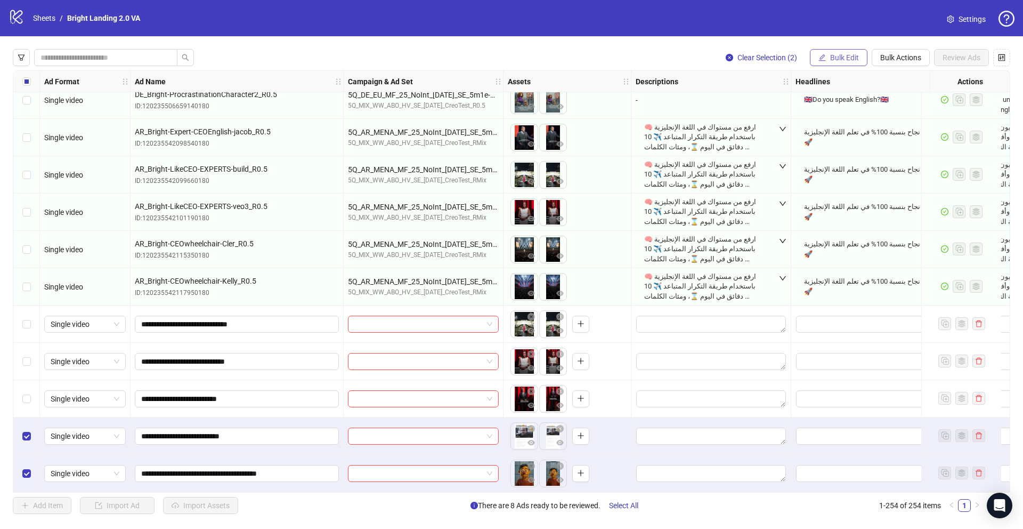
click at [767, 55] on button "Bulk Edit" at bounding box center [839, 57] width 58 height 17
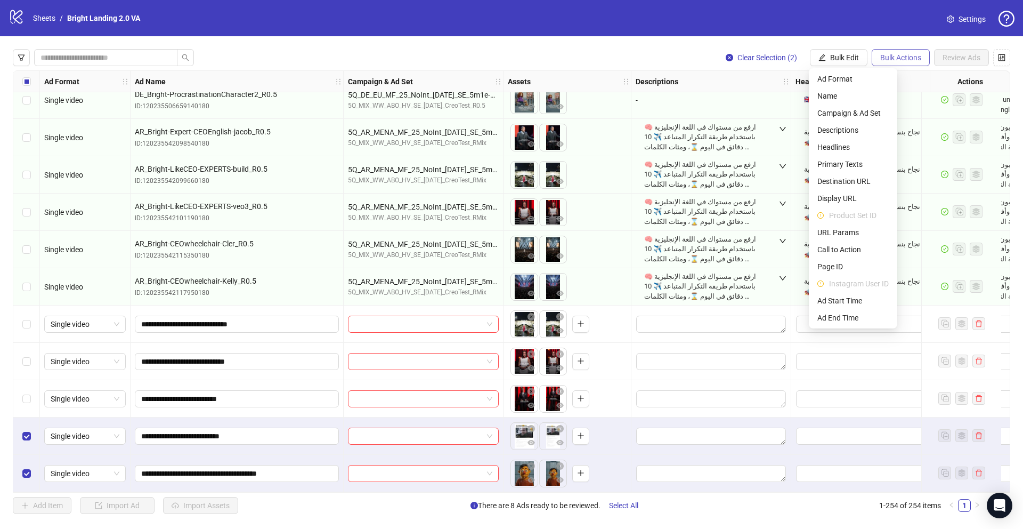
click at [767, 57] on span "Bulk Actions" at bounding box center [900, 57] width 41 height 9
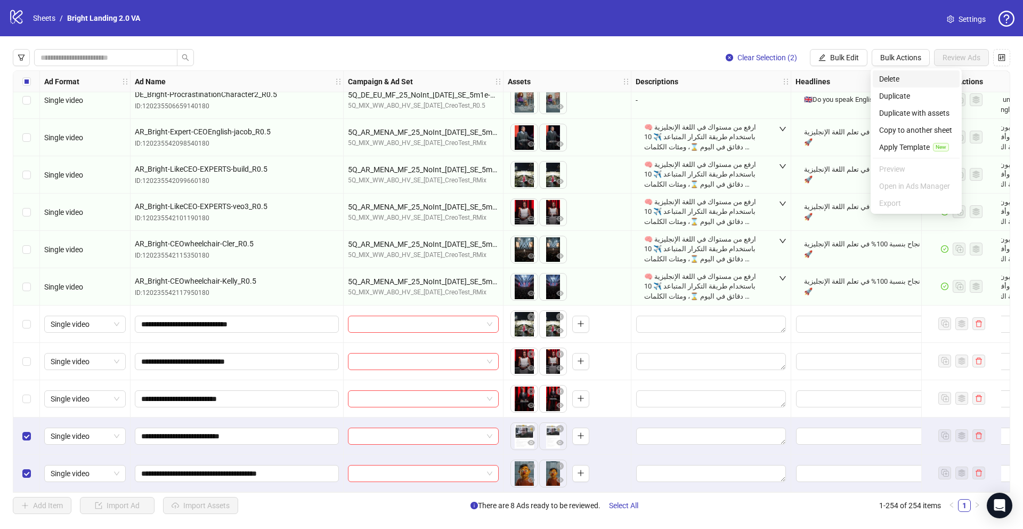
click at [767, 76] on span "Delete" at bounding box center [916, 79] width 74 height 12
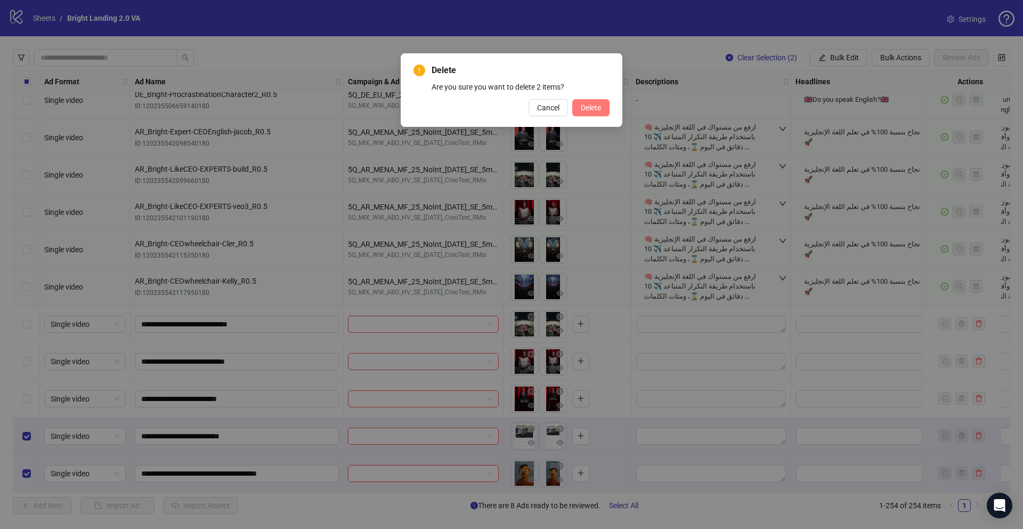
click at [584, 107] on span "Delete" at bounding box center [591, 107] width 20 height 9
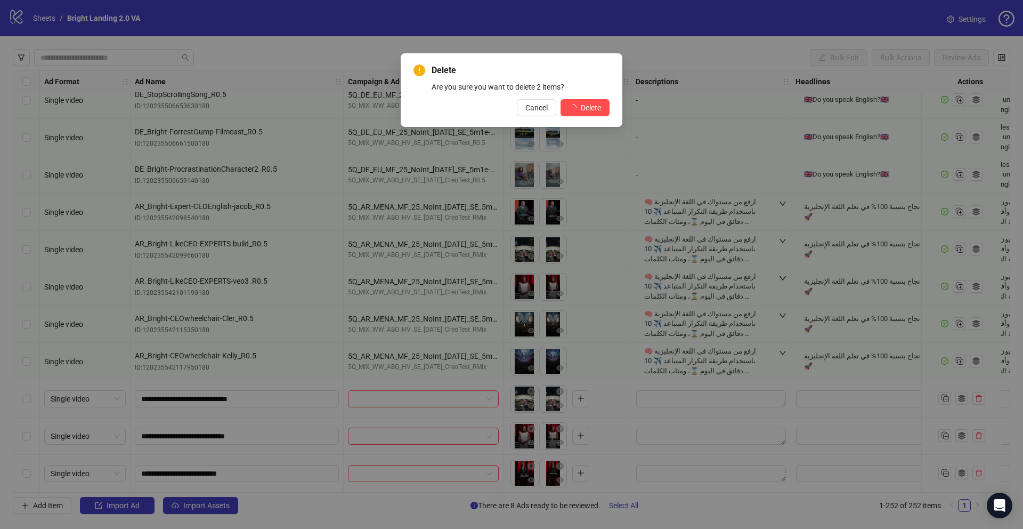
scroll to position [9005, 0]
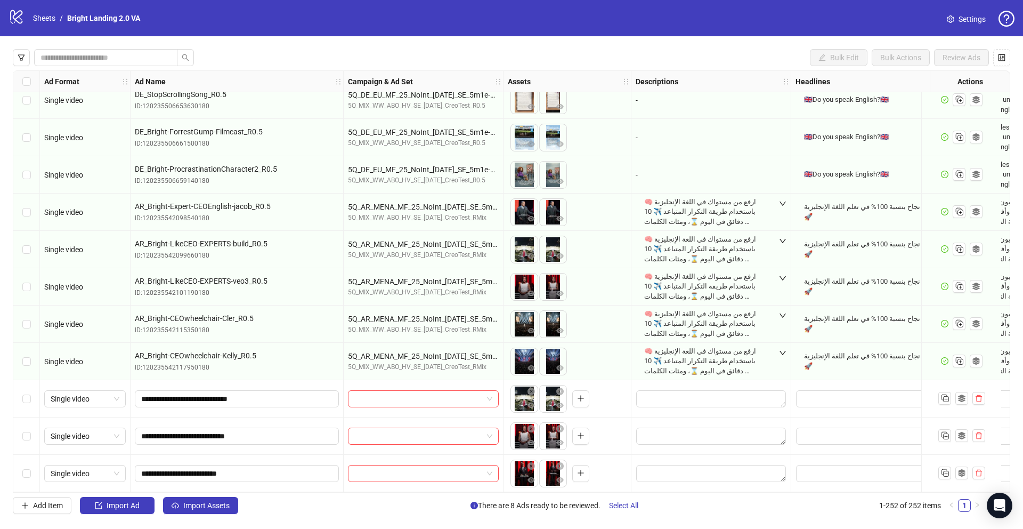
click at [30, 387] on div "Select row 250" at bounding box center [26, 398] width 27 height 37
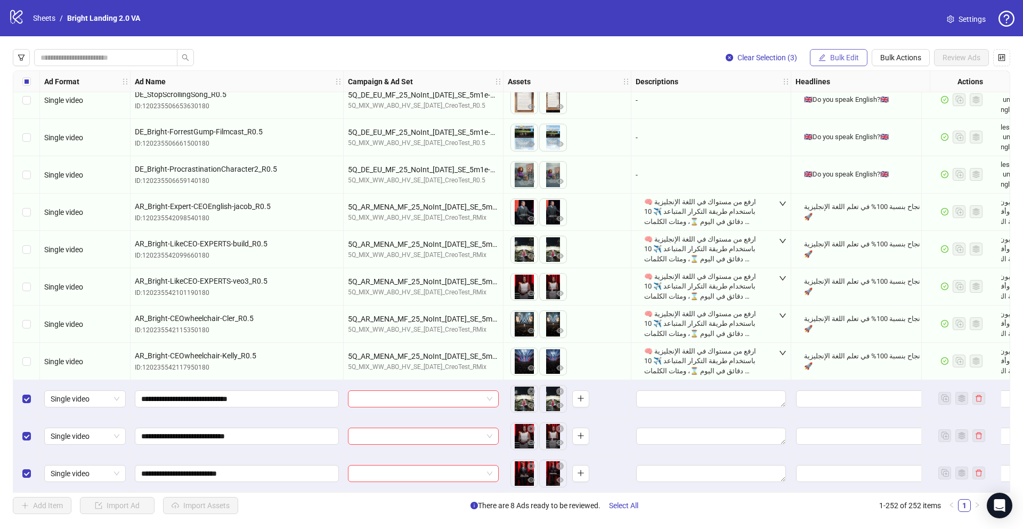
click at [767, 58] on button "Bulk Edit" at bounding box center [839, 57] width 58 height 17
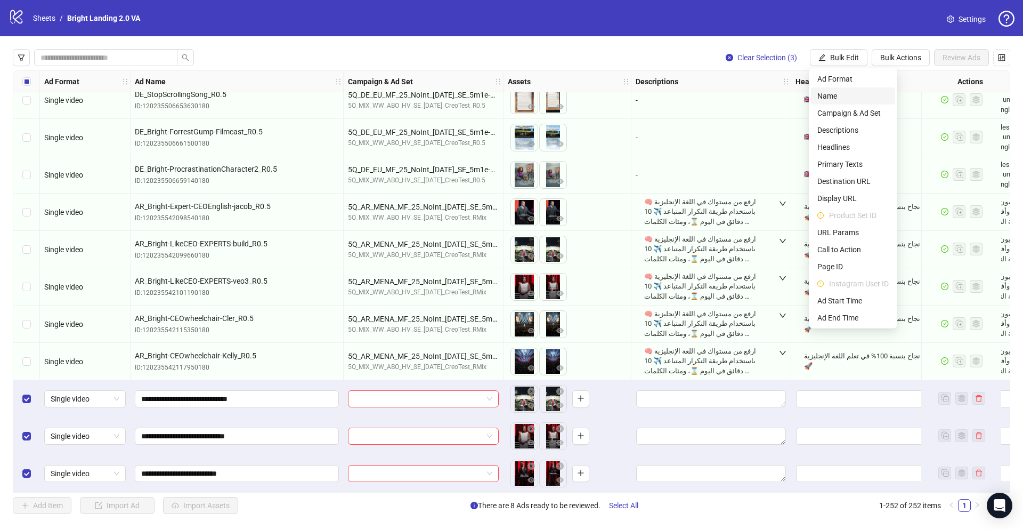
click at [767, 99] on span "Name" at bounding box center [852, 96] width 71 height 12
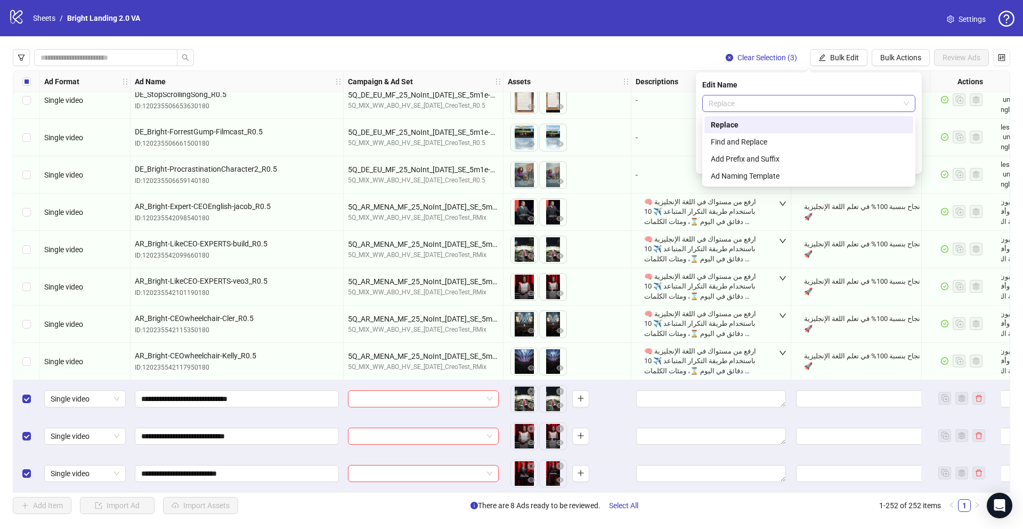
click at [767, 104] on span "Replace" at bounding box center [809, 103] width 200 height 16
click at [756, 164] on div "Add Prefix and Suffix" at bounding box center [809, 159] width 196 height 12
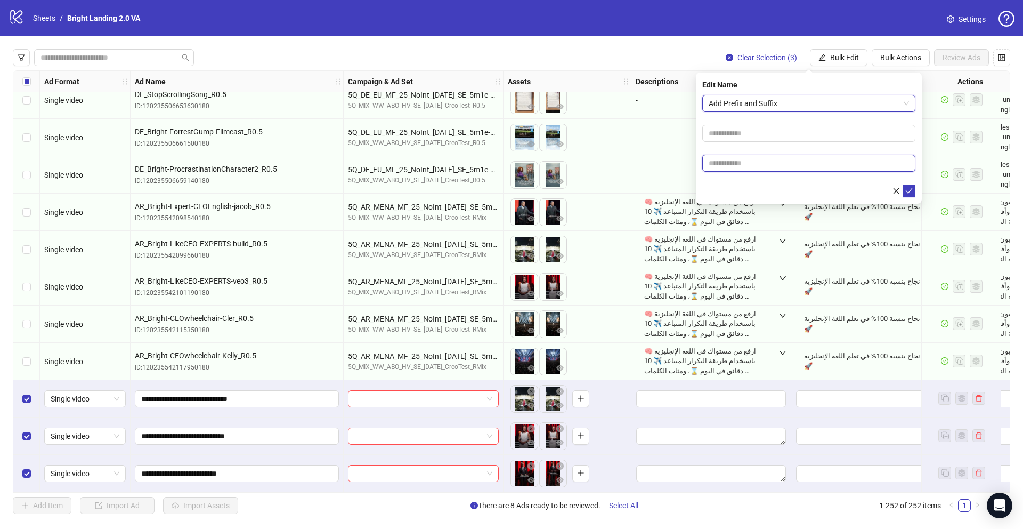
click at [747, 158] on input "text" at bounding box center [808, 163] width 213 height 17
type input "****"
click at [767, 189] on icon "check" at bounding box center [908, 190] width 7 height 7
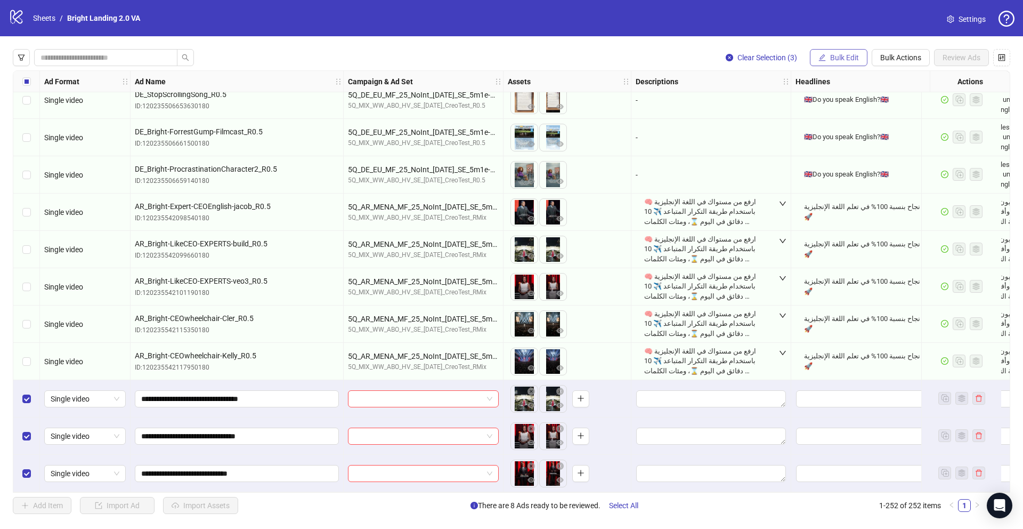
click at [767, 54] on span "Bulk Edit" at bounding box center [844, 57] width 29 height 9
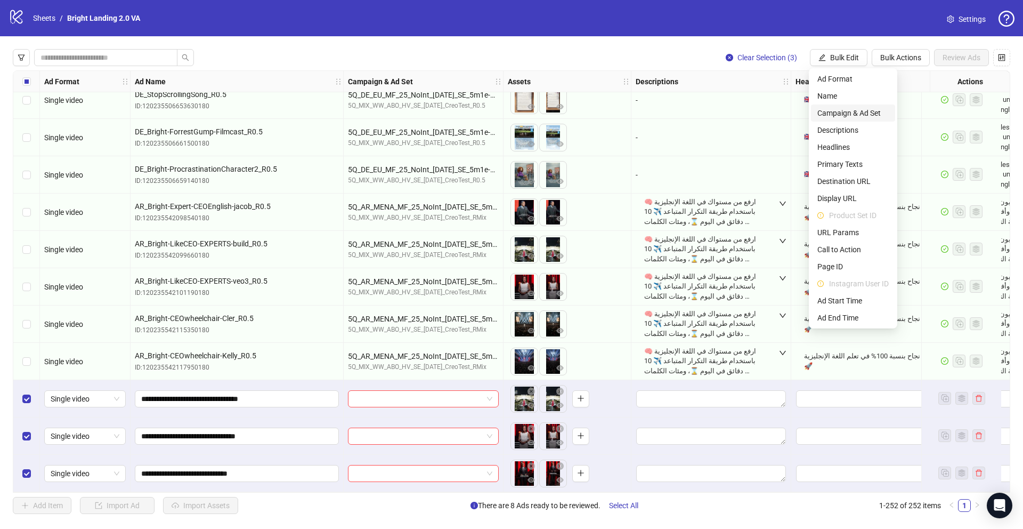
click at [767, 111] on span "Campaign & Ad Set" at bounding box center [852, 113] width 71 height 12
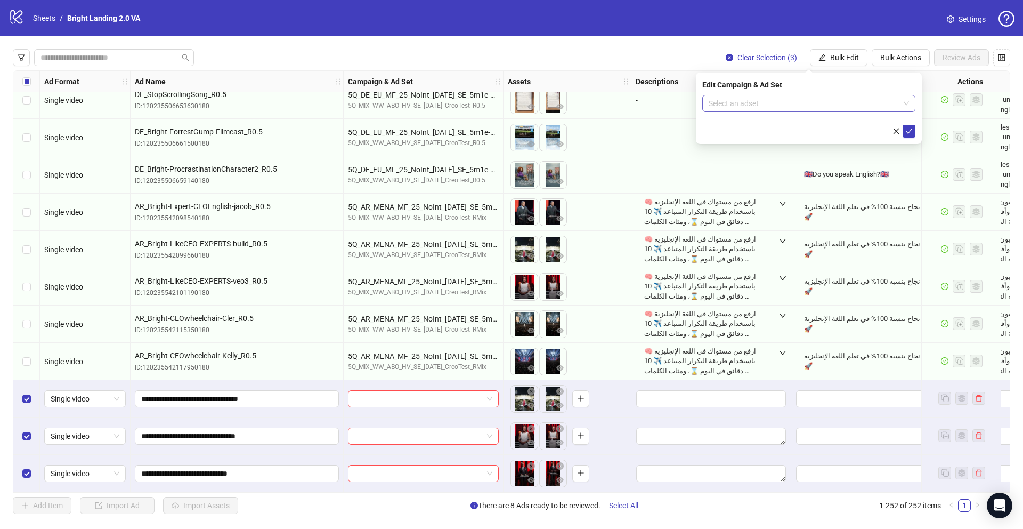
click at [710, 109] on input "search" at bounding box center [804, 103] width 191 height 16
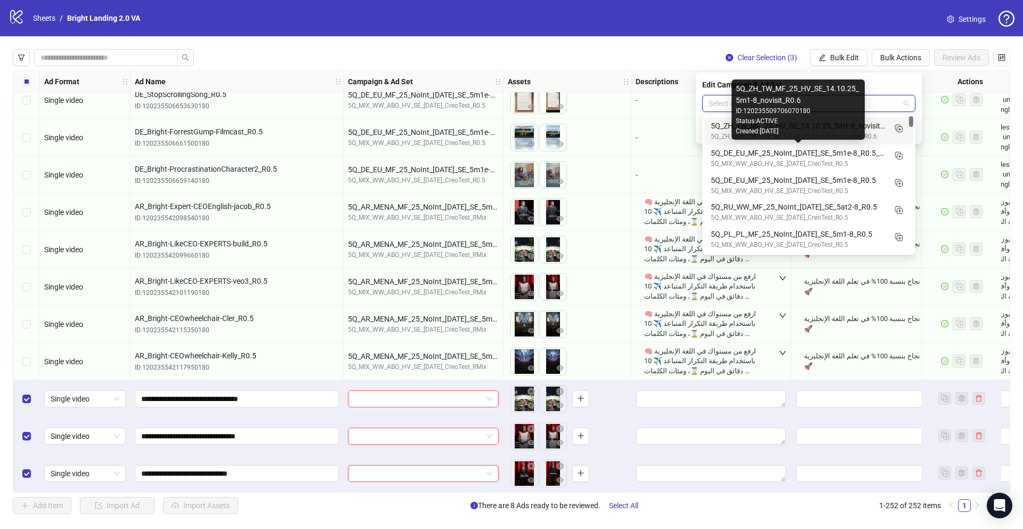
scroll to position [0, 0]
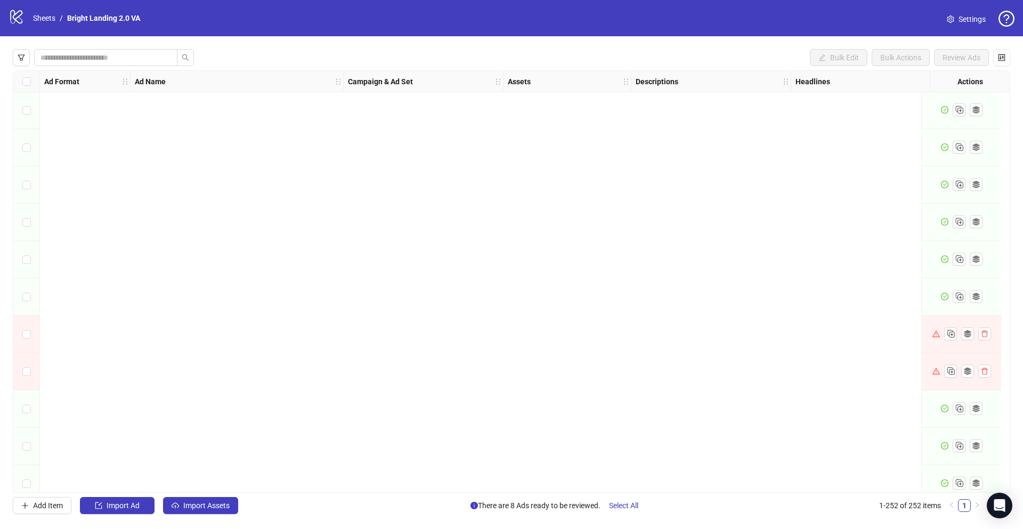
scroll to position [9005, 0]
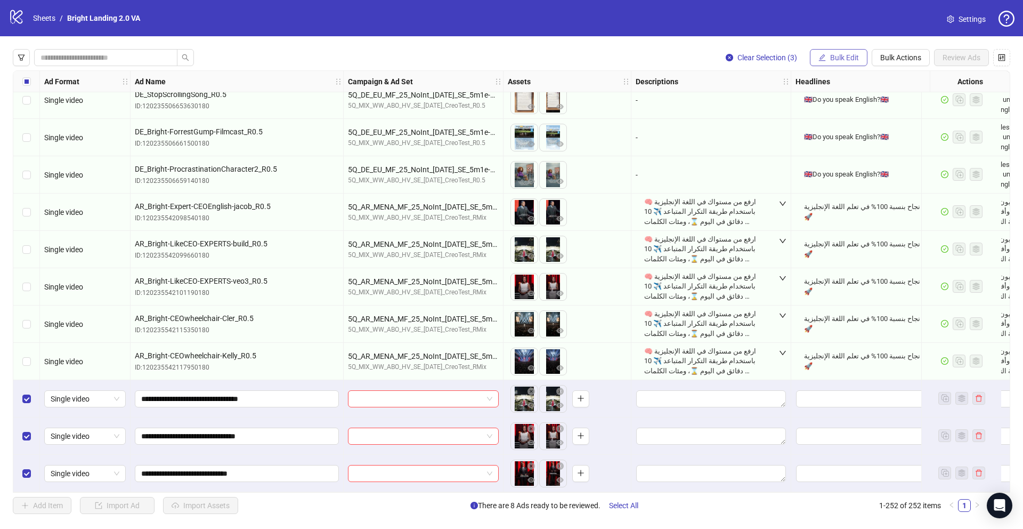
click at [839, 59] on span "Bulk Edit" at bounding box center [844, 57] width 29 height 9
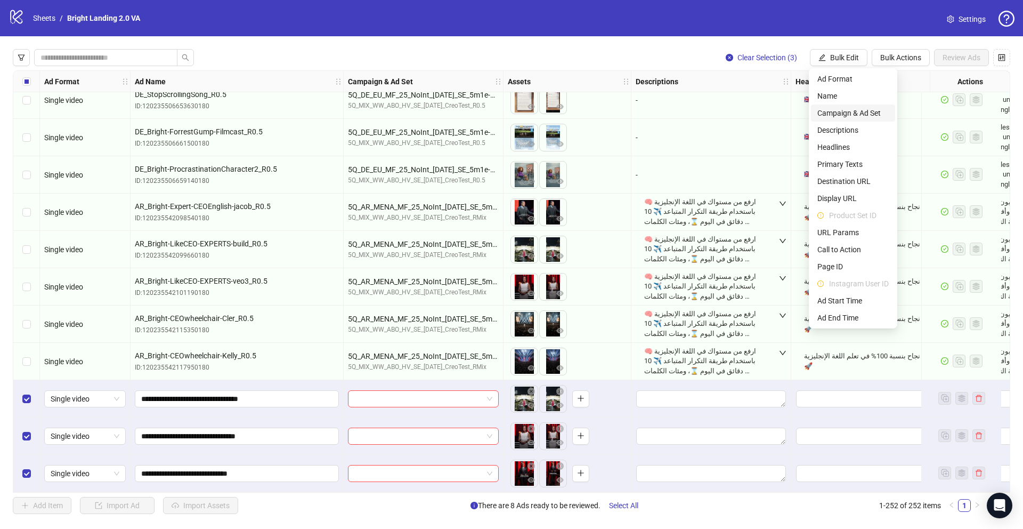
click at [875, 111] on span "Campaign & Ad Set" at bounding box center [852, 113] width 71 height 12
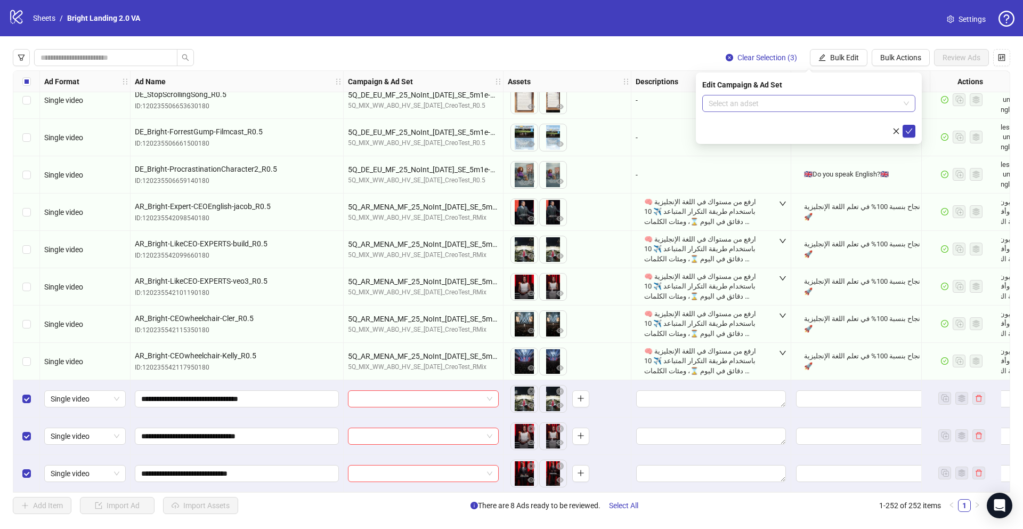
click at [817, 107] on input "search" at bounding box center [804, 103] width 191 height 16
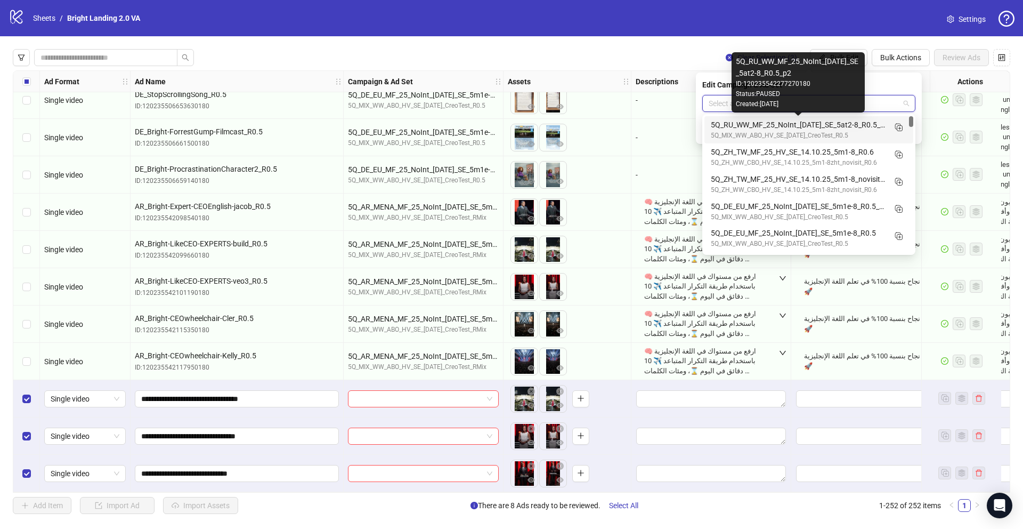
click at [796, 129] on div "5Q_RU_WW_MF_25_NoInt_14.10.25_SE_5at2-8_R0.5_p2" at bounding box center [798, 125] width 175 height 12
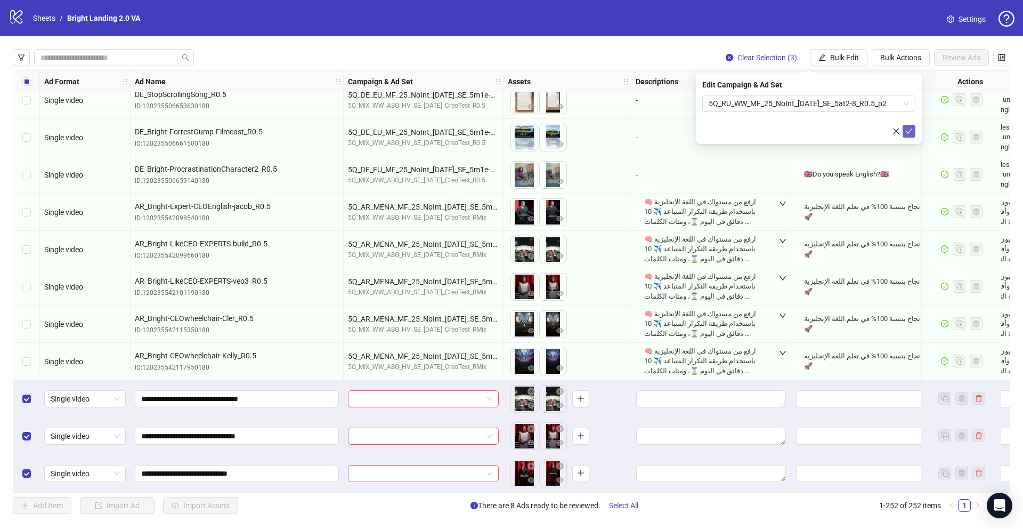
click at [906, 133] on icon "check" at bounding box center [908, 130] width 7 height 7
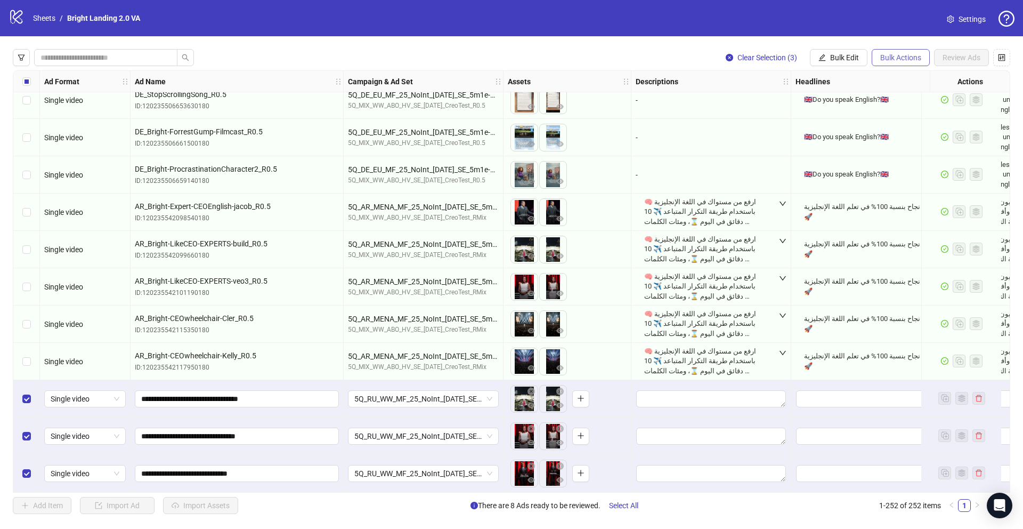
click at [911, 55] on span "Bulk Actions" at bounding box center [900, 57] width 41 height 9
click at [890, 147] on span "Apply Template" at bounding box center [904, 147] width 51 height 12
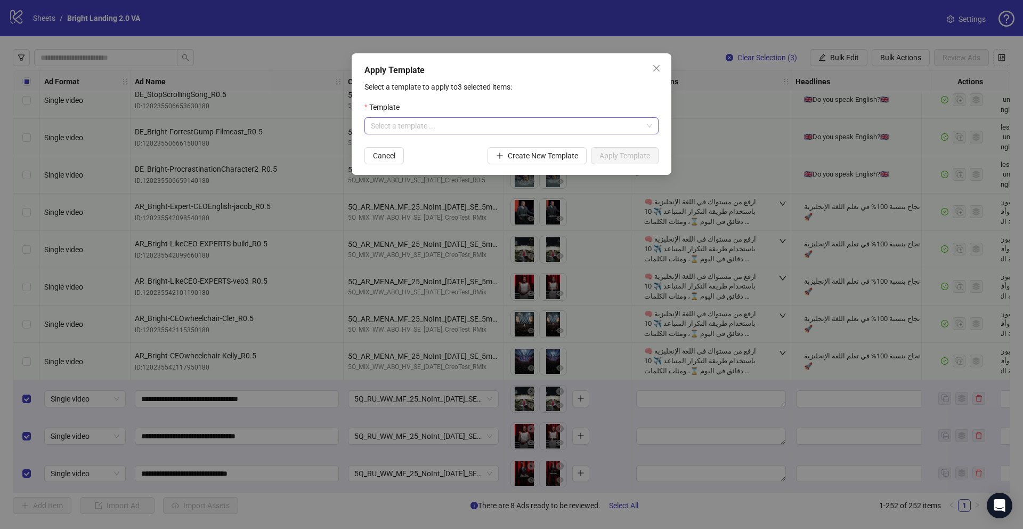
click at [469, 132] on input "search" at bounding box center [507, 126] width 272 height 16
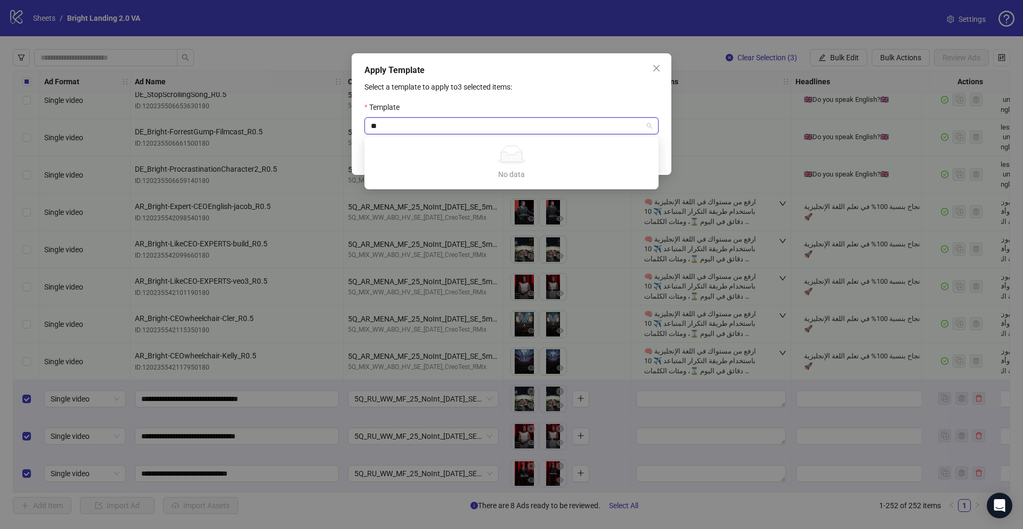
type input "*"
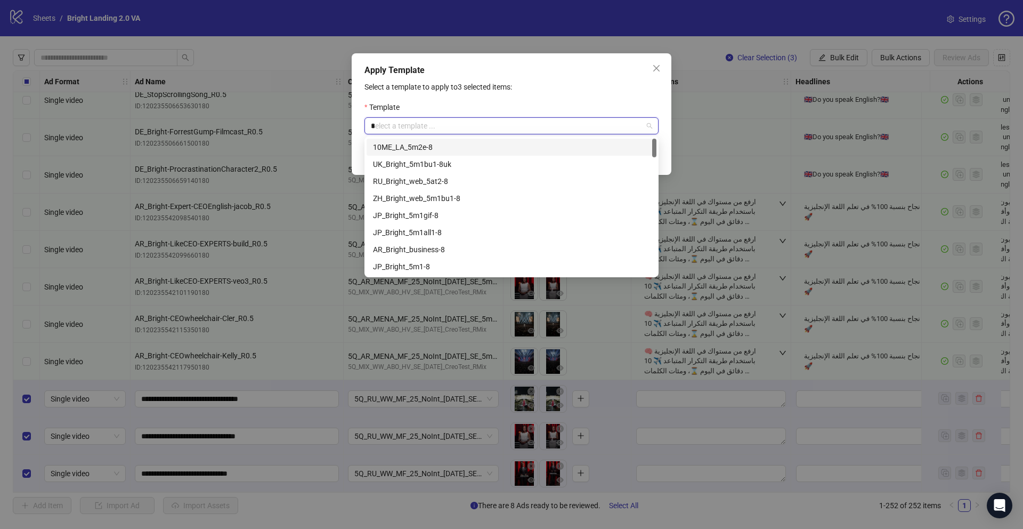
type input "**"
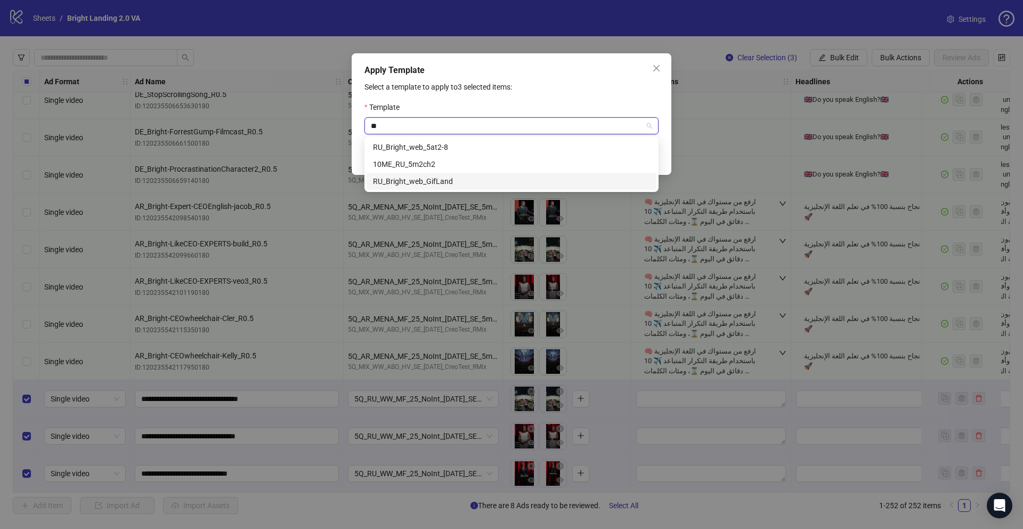
click at [489, 174] on div "RU_Bright_web_GifLand" at bounding box center [512, 181] width 290 height 17
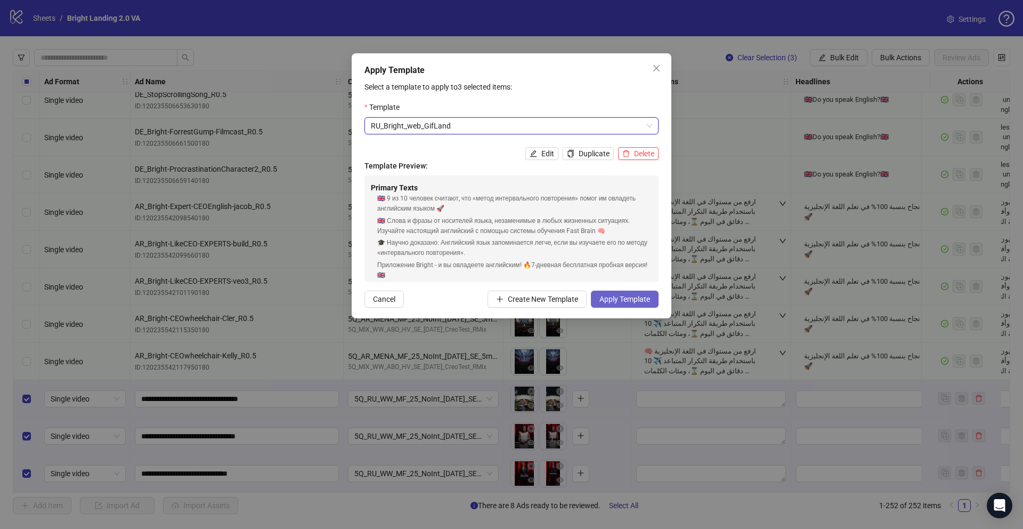
click at [627, 297] on span "Apply Template" at bounding box center [625, 299] width 51 height 9
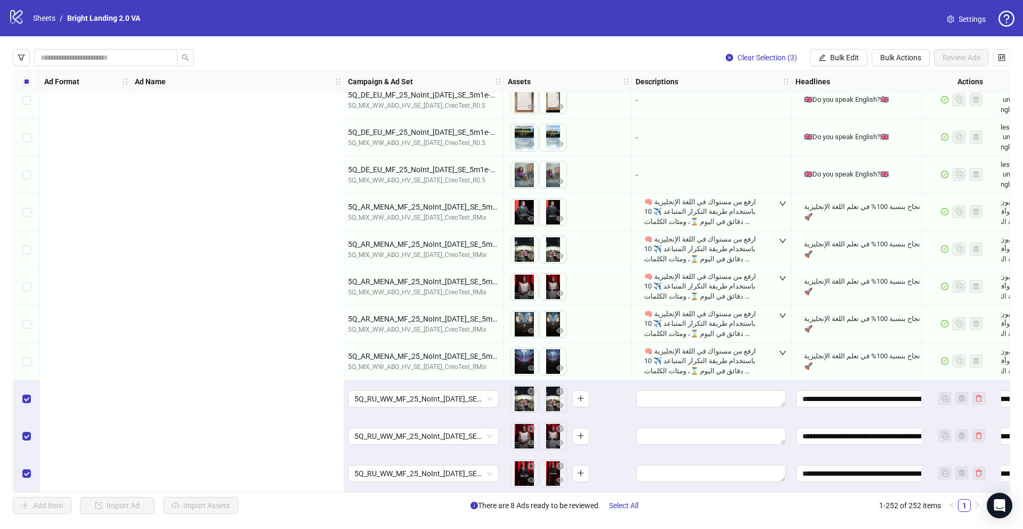
scroll to position [9005, 556]
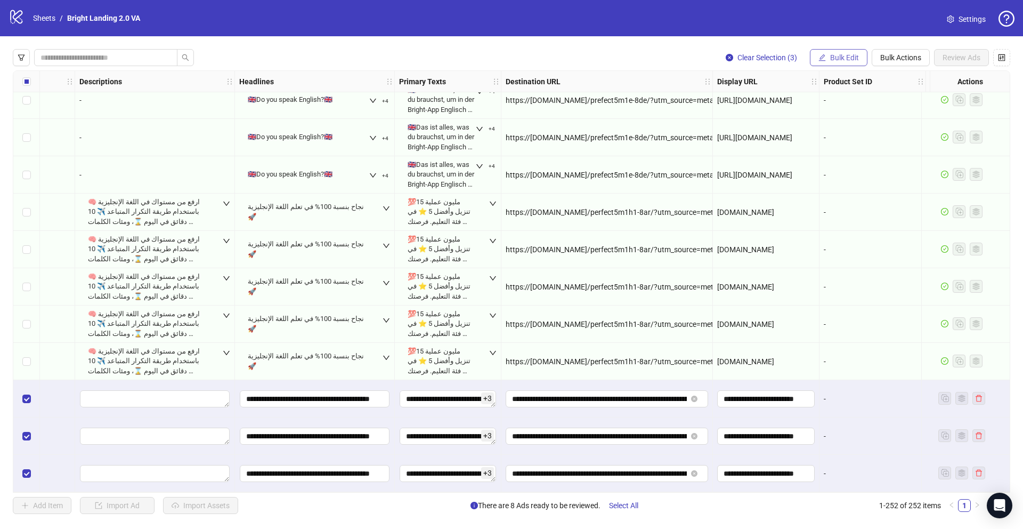
click at [846, 57] on span "Bulk Edit" at bounding box center [844, 57] width 29 height 9
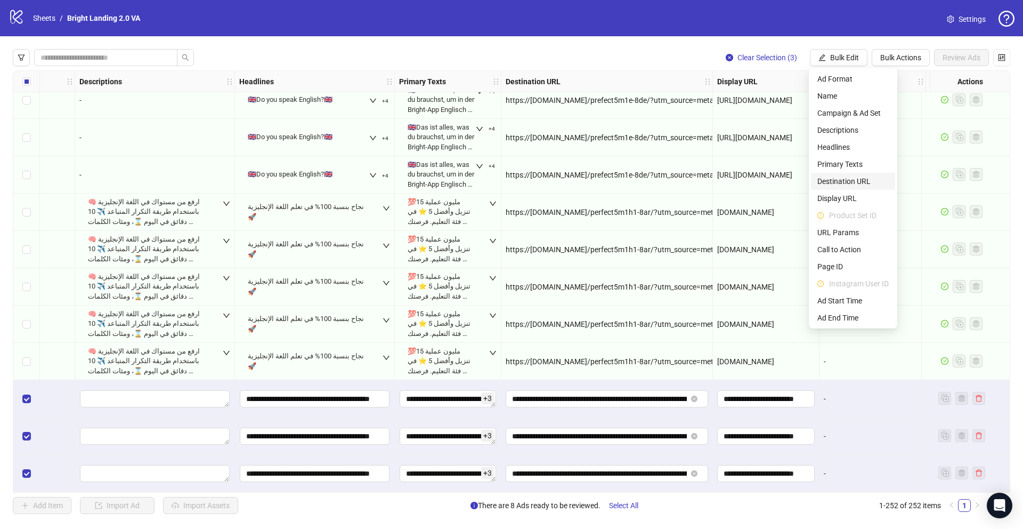
click at [859, 180] on span "Destination URL" at bounding box center [852, 181] width 71 height 12
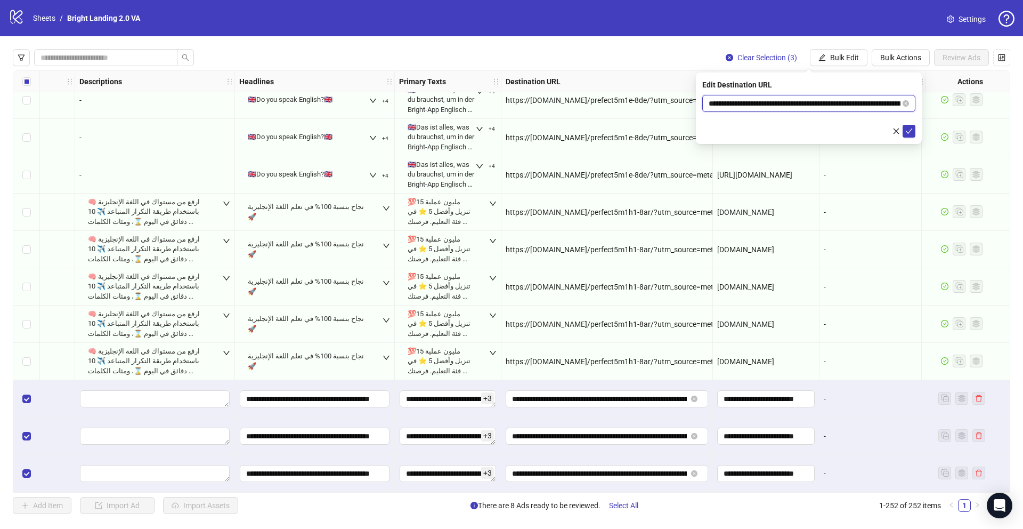
drag, startPoint x: 861, startPoint y: 102, endPoint x: 801, endPoint y: 107, distance: 59.8
click at [801, 106] on input "**********" at bounding box center [805, 104] width 192 height 12
paste input "text"
type input "**********"
click at [912, 130] on icon "check" at bounding box center [908, 130] width 7 height 7
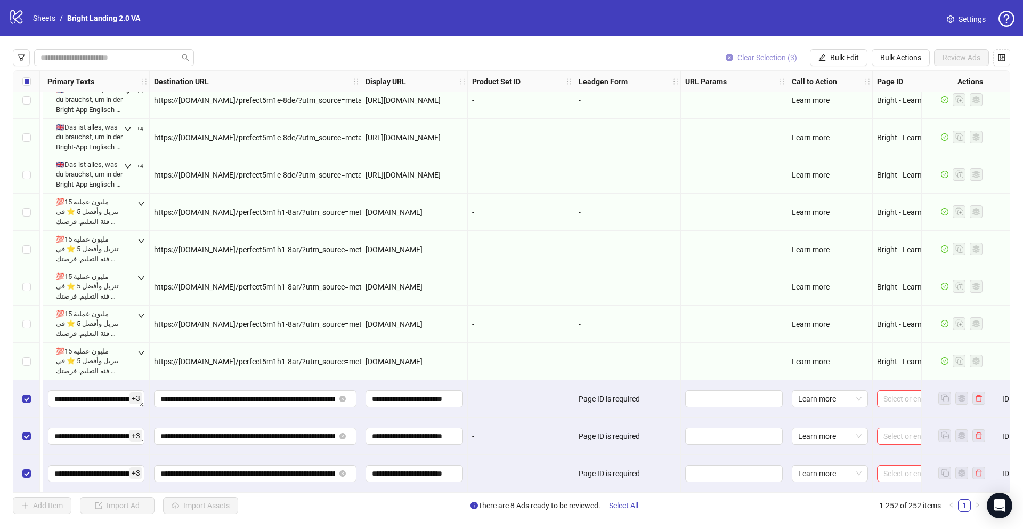
scroll to position [9005, 1185]
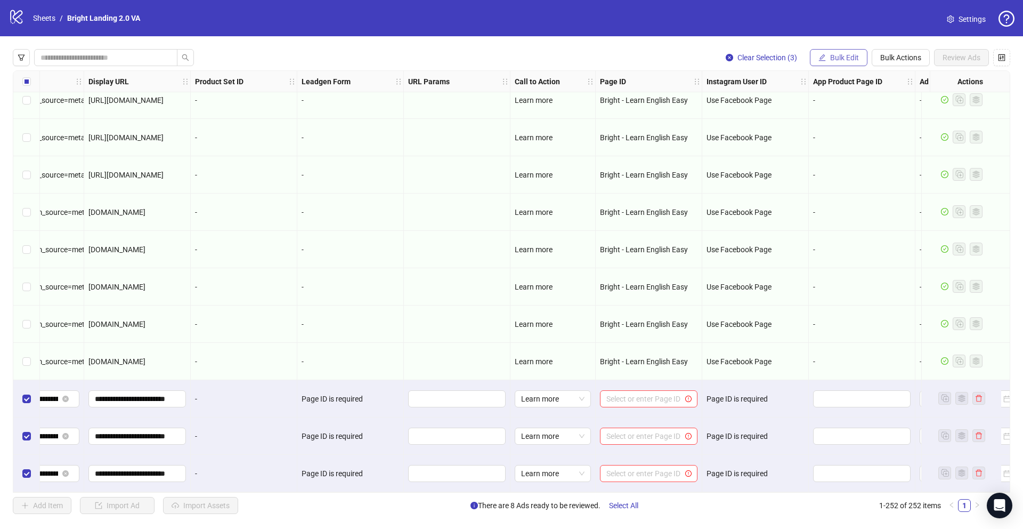
click at [822, 56] on icon "edit" at bounding box center [822, 57] width 7 height 7
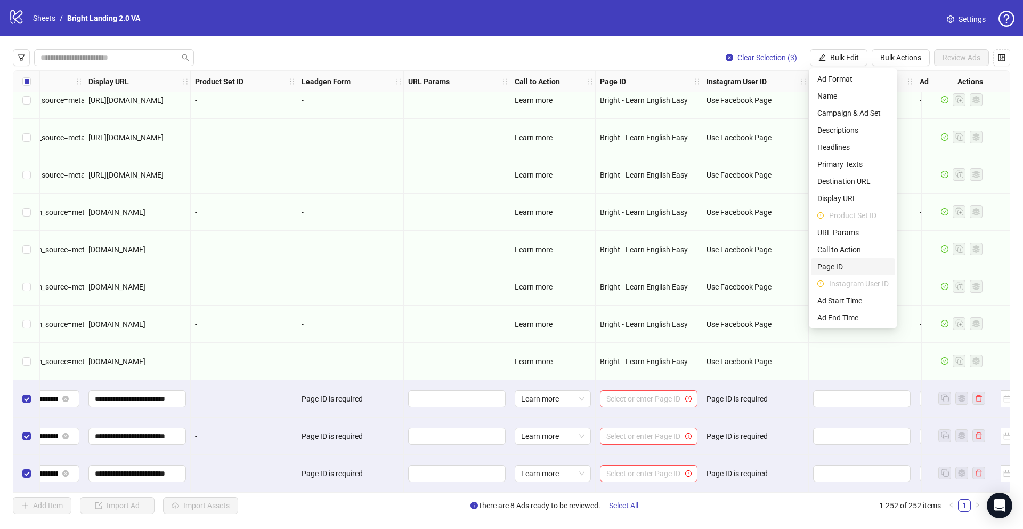
click at [848, 264] on span "Page ID" at bounding box center [852, 267] width 71 height 12
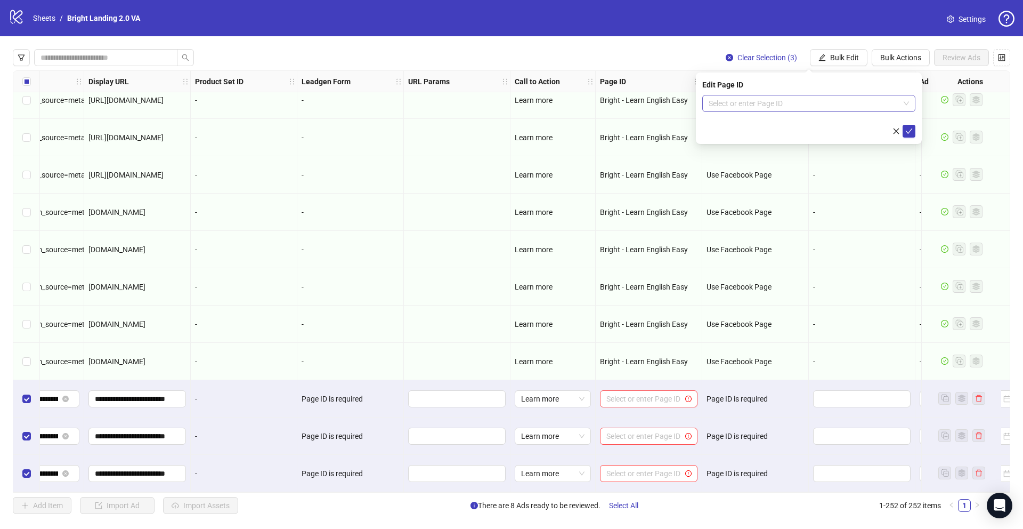
click at [807, 107] on input "search" at bounding box center [804, 103] width 191 height 16
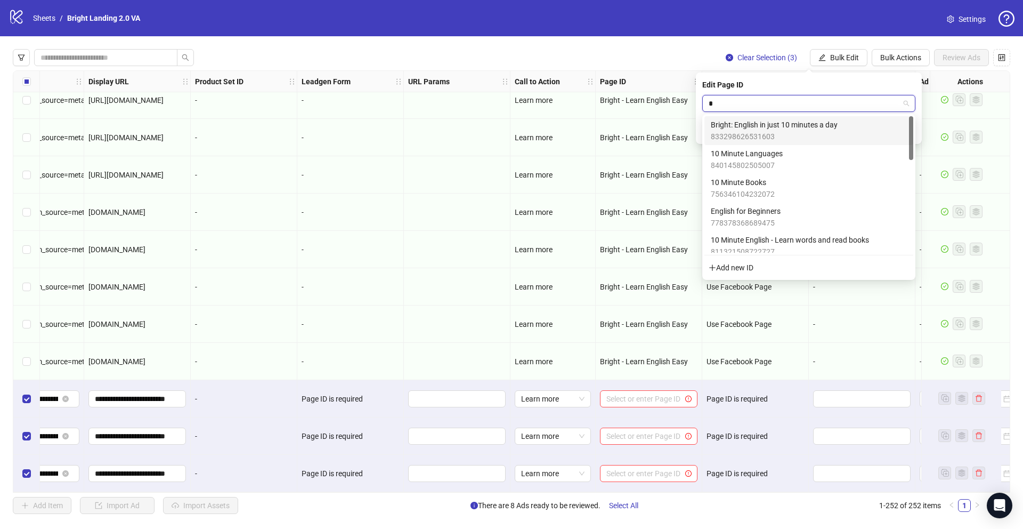
type input "**"
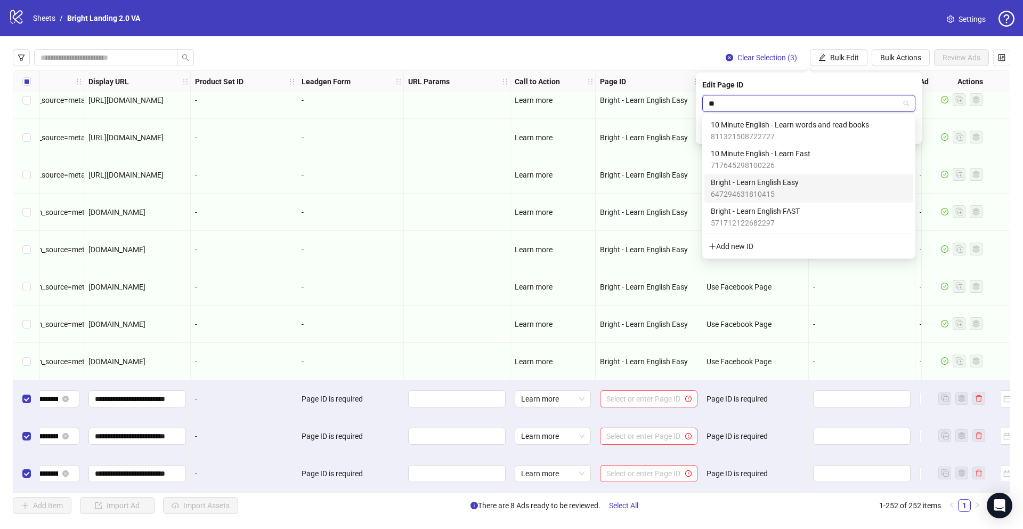
click at [796, 186] on span "Bright - Learn English Easy" at bounding box center [755, 182] width 88 height 12
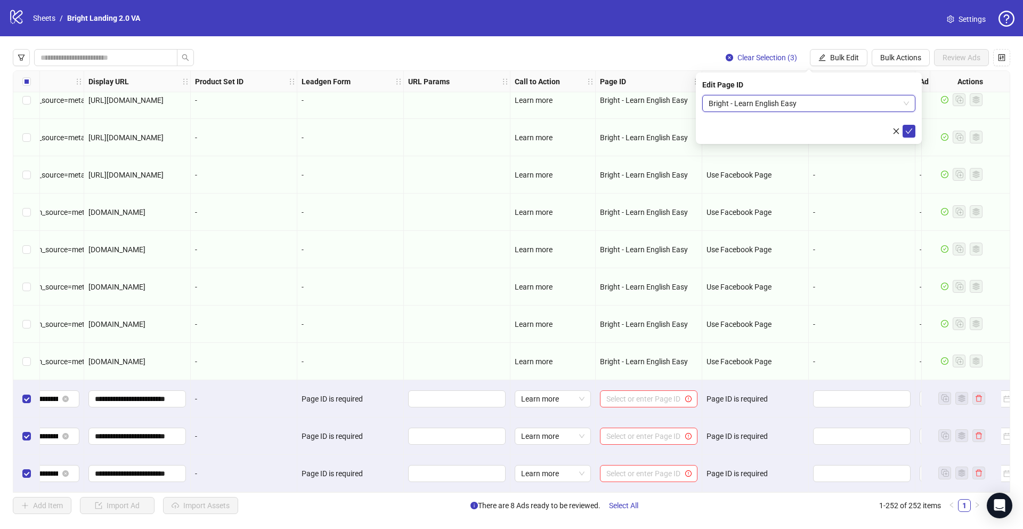
drag, startPoint x: 914, startPoint y: 131, endPoint x: 871, endPoint y: 77, distance: 69.0
click at [914, 131] on button "submit" at bounding box center [909, 131] width 13 height 13
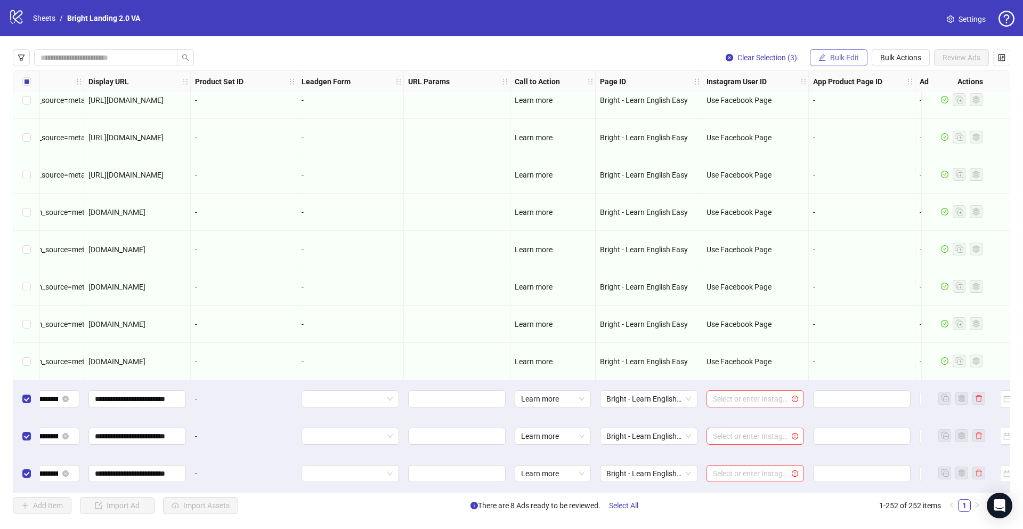
click at [848, 59] on span "Bulk Edit" at bounding box center [844, 57] width 29 height 9
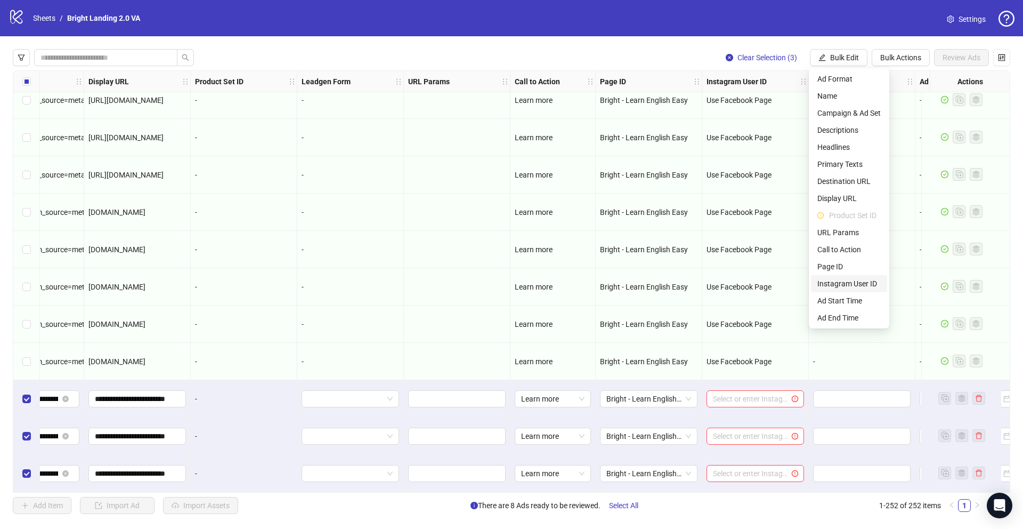
click at [869, 286] on span "Instagram User ID" at bounding box center [848, 284] width 63 height 12
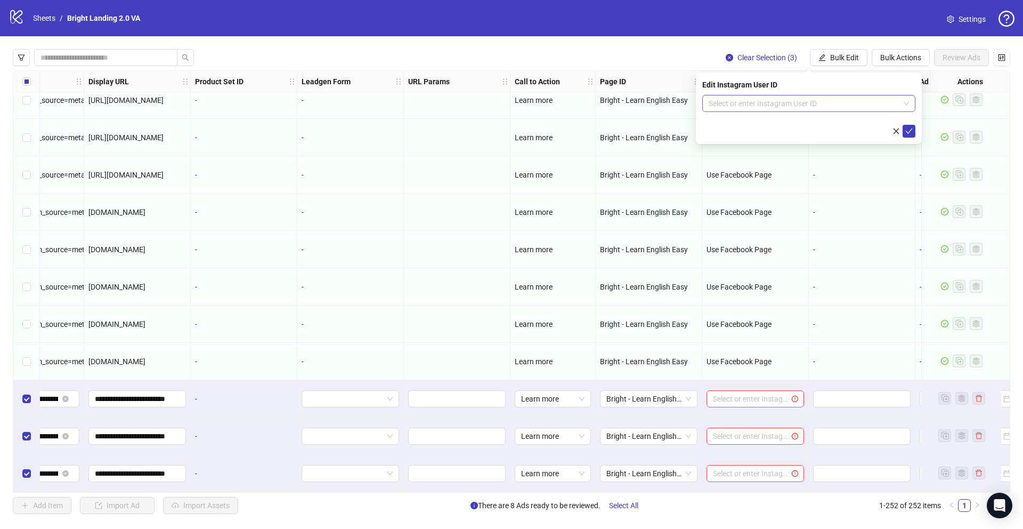
click at [819, 108] on input "search" at bounding box center [804, 103] width 191 height 16
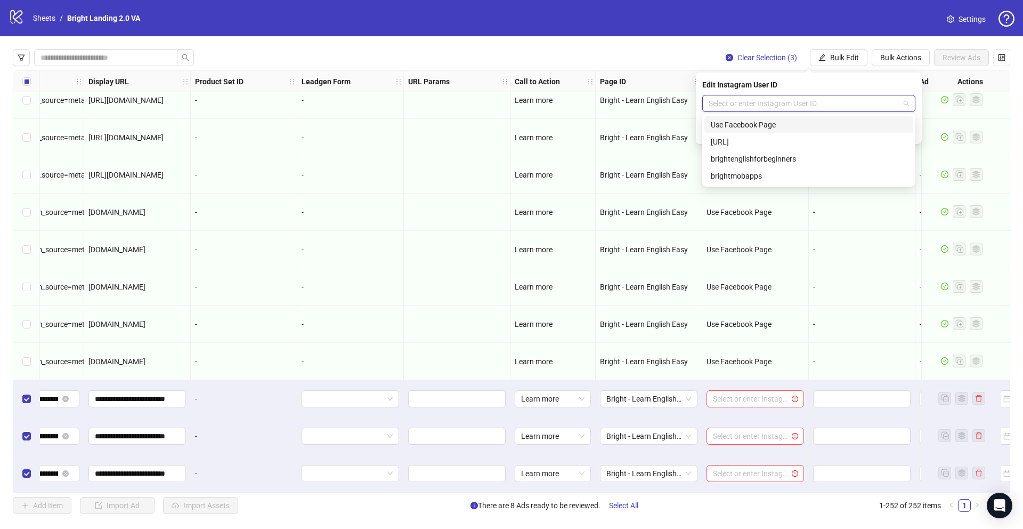
click at [814, 123] on div "Use Facebook Page" at bounding box center [809, 125] width 196 height 12
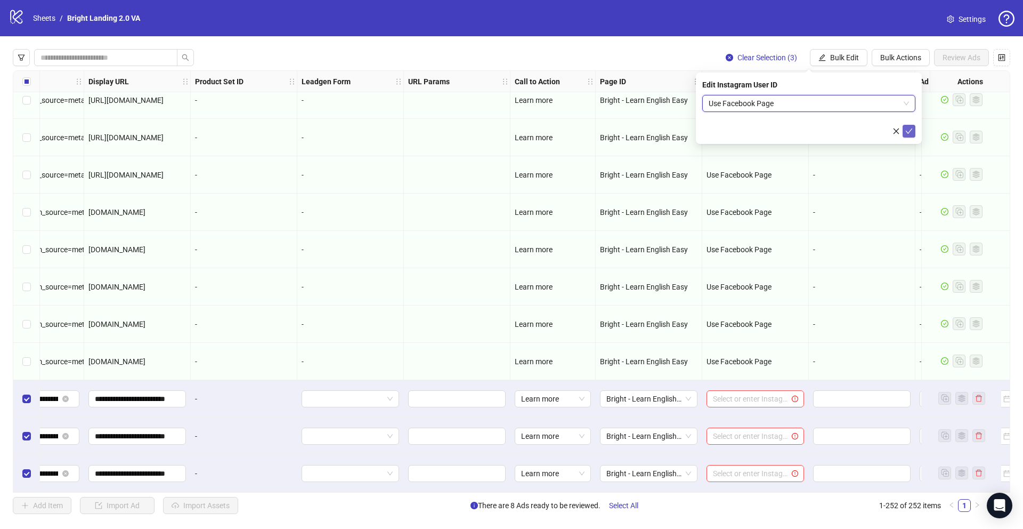
click at [912, 133] on icon "check" at bounding box center [908, 130] width 7 height 7
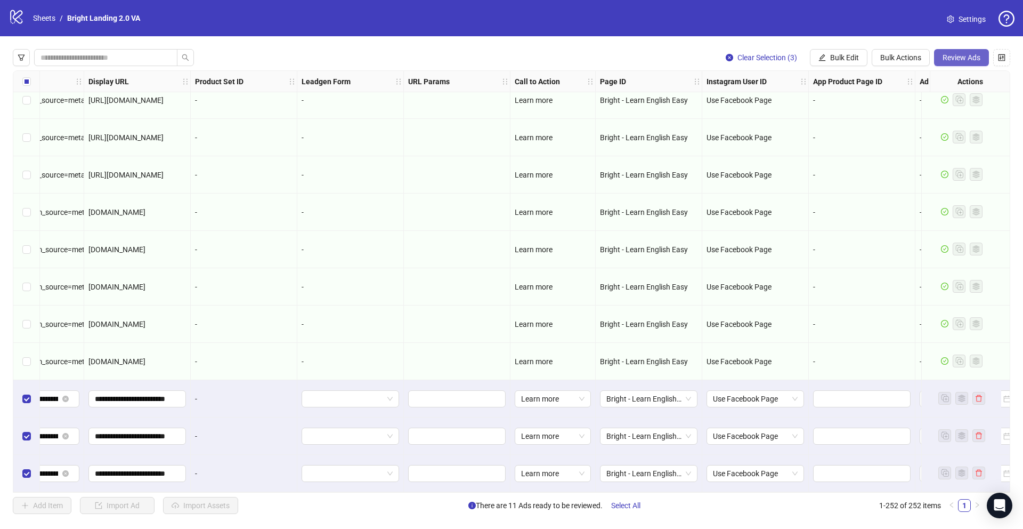
click at [955, 58] on span "Review Ads" at bounding box center [962, 57] width 38 height 9
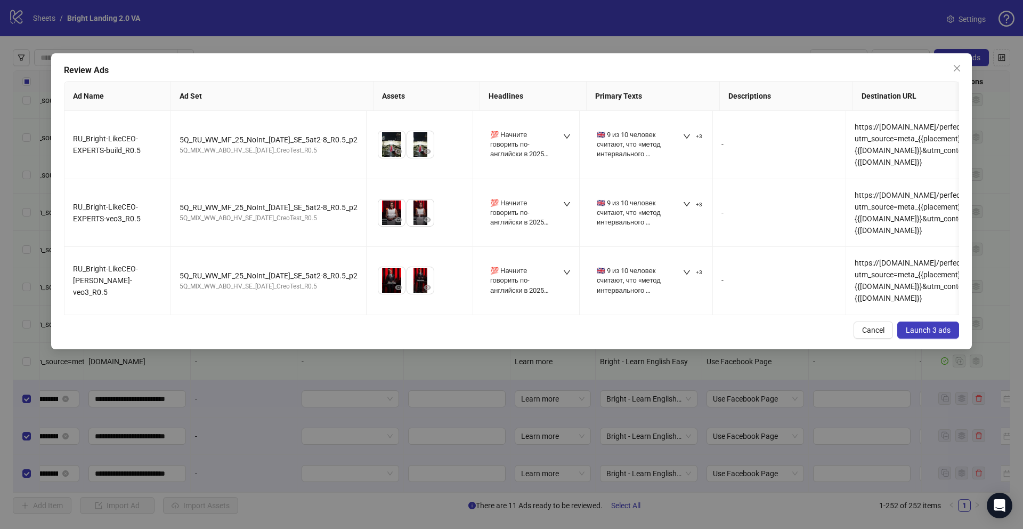
click at [945, 330] on span "Launch 3 ads" at bounding box center [928, 330] width 45 height 9
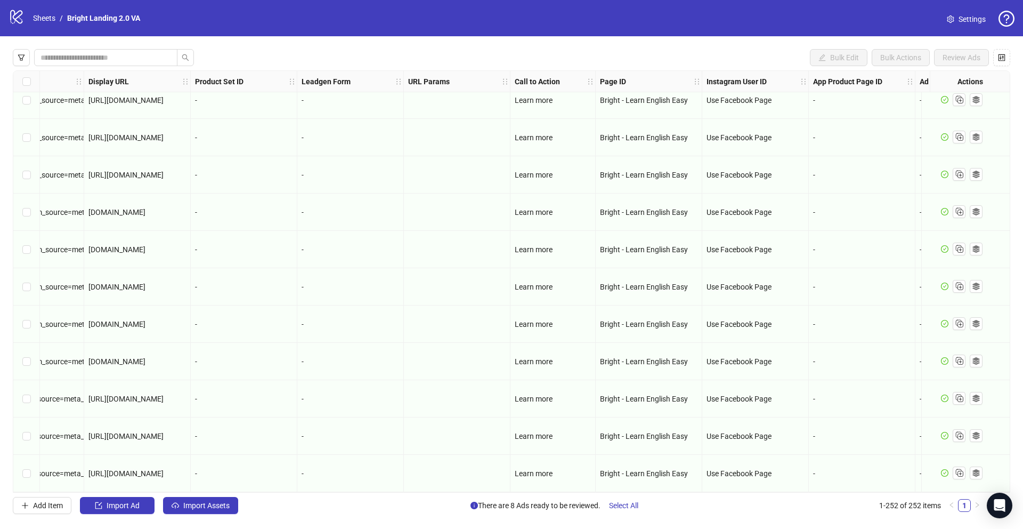
scroll to position [9005, 1190]
